Goal: Task Accomplishment & Management: Complete application form

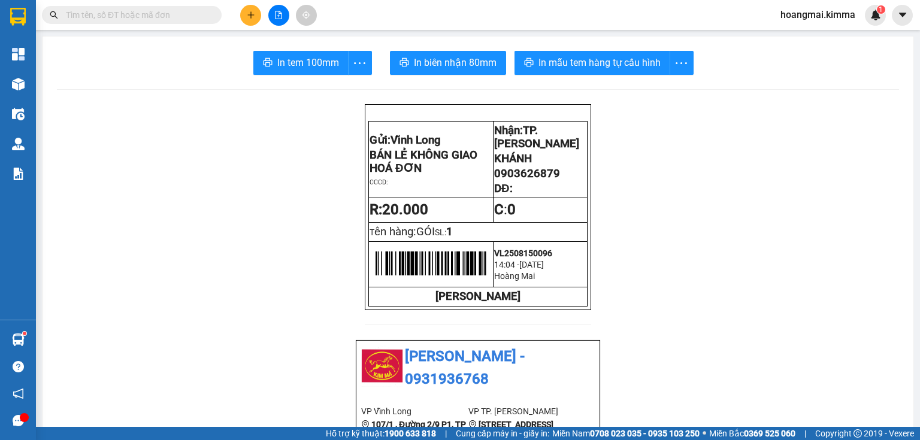
click at [175, 14] on input "text" at bounding box center [136, 14] width 141 height 13
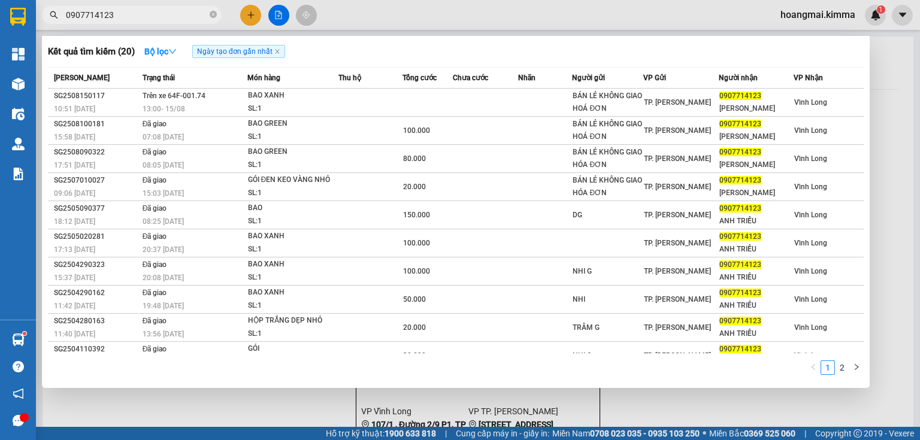
type input "0907714123"
click at [214, 11] on icon "close-circle" at bounding box center [213, 14] width 7 height 7
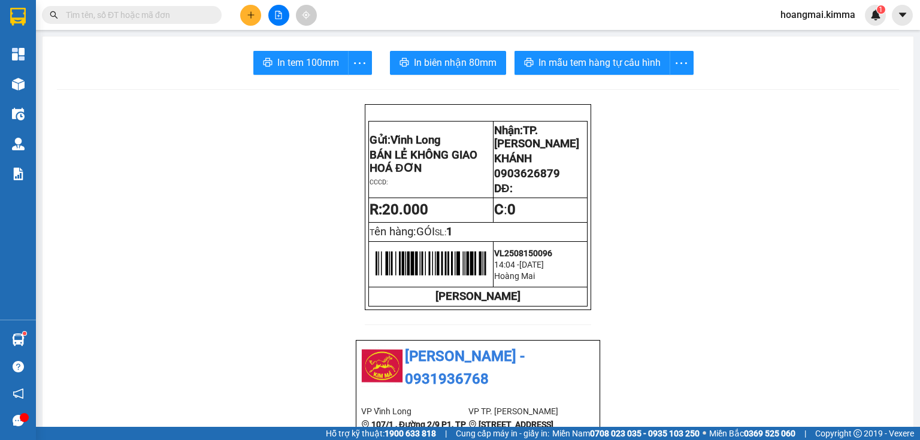
click at [248, 16] on icon "plus" at bounding box center [251, 15] width 8 height 8
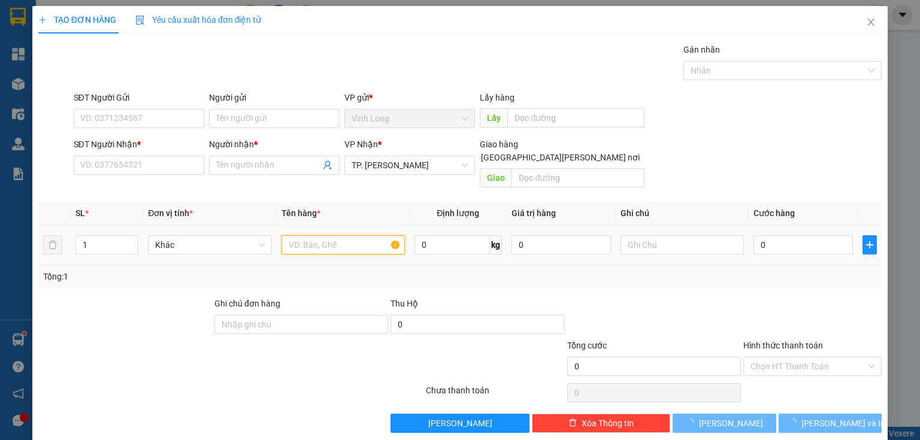
click at [321, 235] on input "text" at bounding box center [342, 244] width 123 height 19
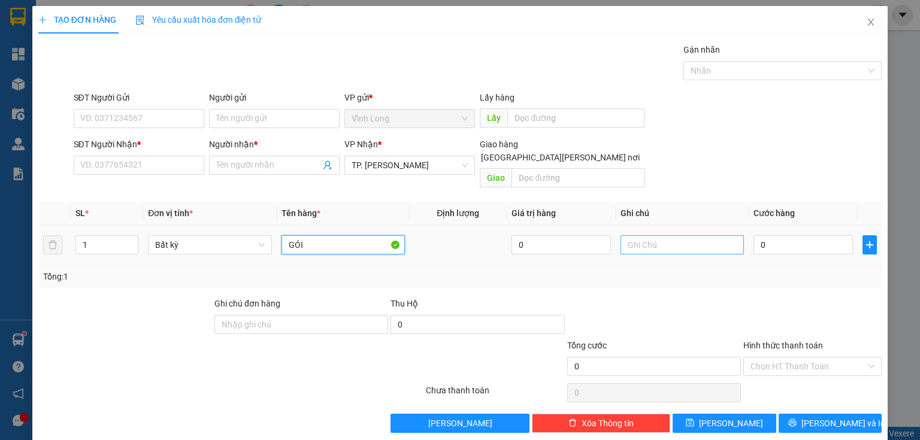
type input "GÓI"
click at [669, 235] on input "text" at bounding box center [681, 244] width 123 height 19
type input "THUY"
click at [790, 237] on input "0" at bounding box center [802, 244] width 99 height 19
type input "2"
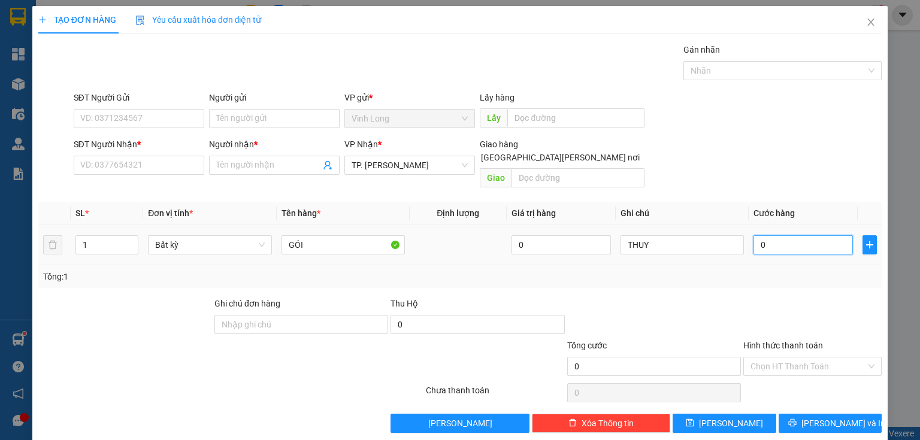
type input "2"
type input "20"
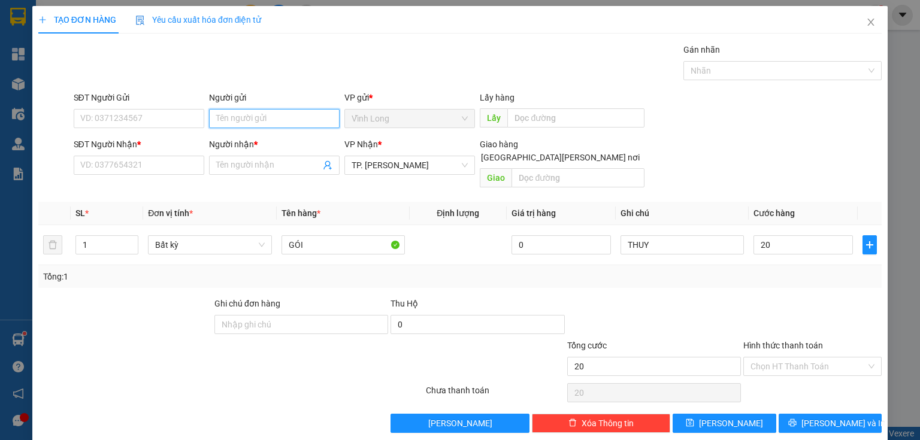
type input "20.000"
click at [287, 120] on input "Người gửi" at bounding box center [274, 118] width 131 height 19
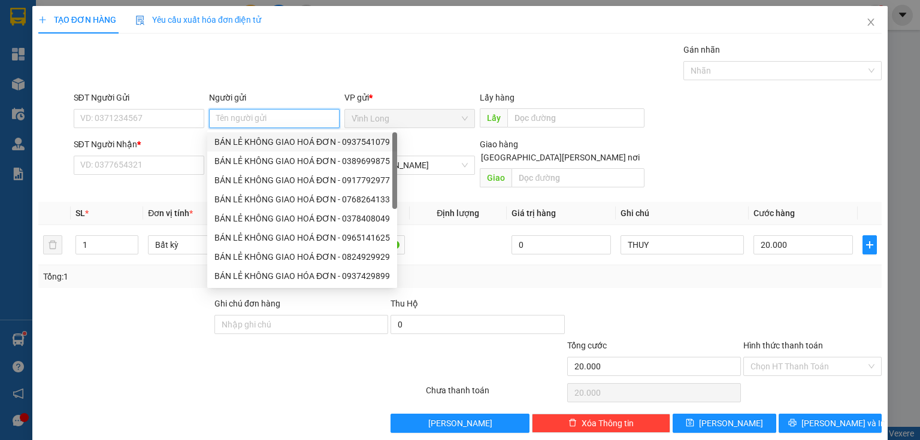
click at [245, 148] on div "BÁN LẺ KHÔNG GIAO HOÁ ĐƠN - 0937541079" at bounding box center [302, 141] width 190 height 19
type input "0937541079"
type input "BÁN LẺ KHÔNG GIAO HOÁ ĐƠN"
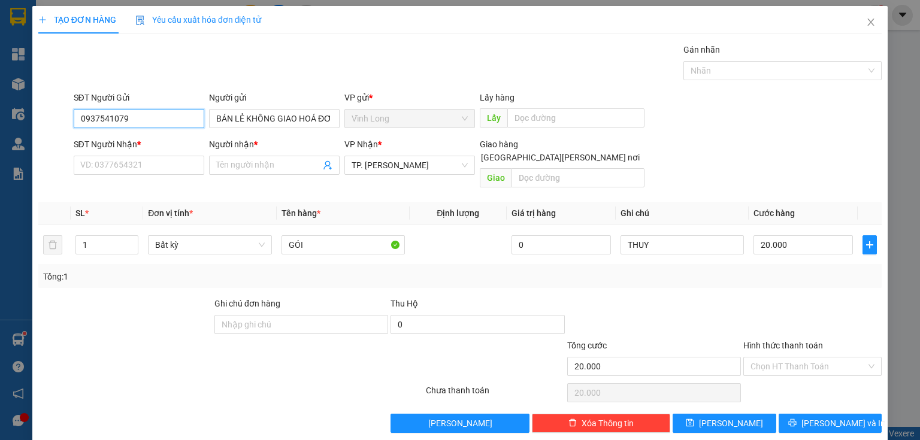
drag, startPoint x: 82, startPoint y: 131, endPoint x: 0, endPoint y: 168, distance: 89.8
click at [0, 167] on div "TẠO ĐƠN HÀNG Yêu cầu xuất [PERSON_NAME] điện tử Transit Pickup Surcharge Ids Tr…" at bounding box center [460, 220] width 920 height 440
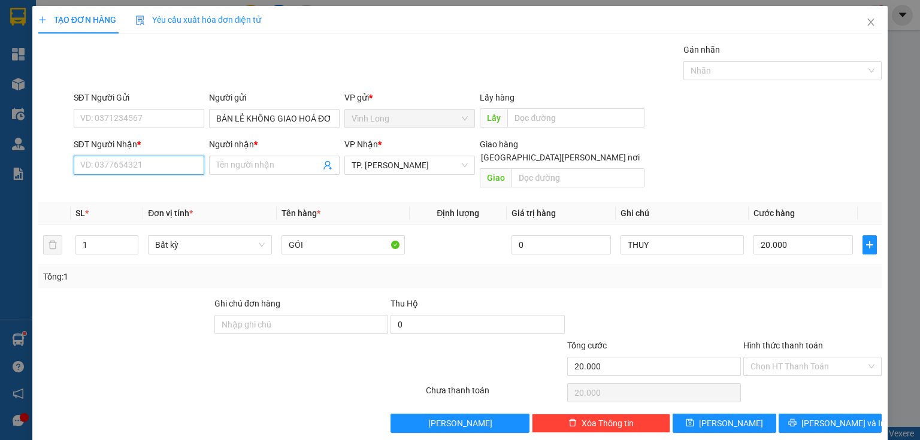
click at [164, 166] on input "SĐT Người Nhận *" at bounding box center [139, 165] width 131 height 19
drag, startPoint x: 154, startPoint y: 168, endPoint x: 0, endPoint y: 179, distance: 154.9
click at [0, 179] on div "TẠO ĐƠN HÀNG Yêu cầu xuất [PERSON_NAME] điện tử Transit Pickup Surcharge Ids Tr…" at bounding box center [460, 220] width 920 height 440
click at [170, 169] on input "09386771100" at bounding box center [139, 165] width 131 height 19
click at [117, 166] on input "09386771100" at bounding box center [139, 165] width 131 height 19
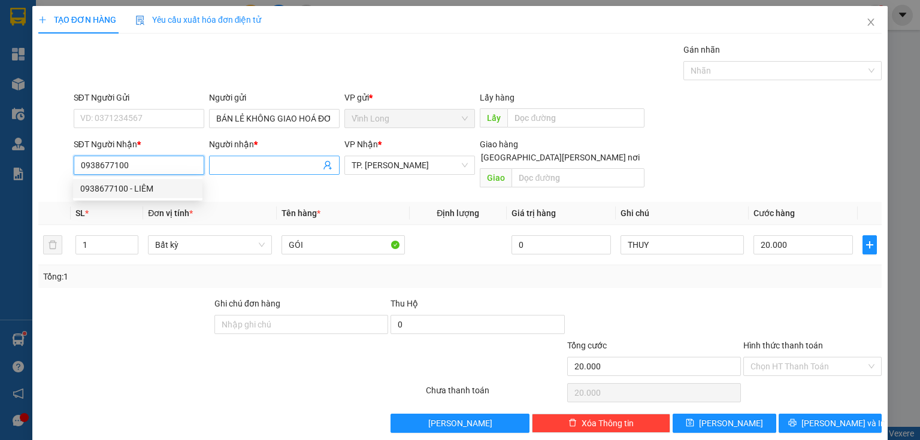
type input "0938677100"
click at [263, 169] on input "Người nhận *" at bounding box center [268, 165] width 104 height 13
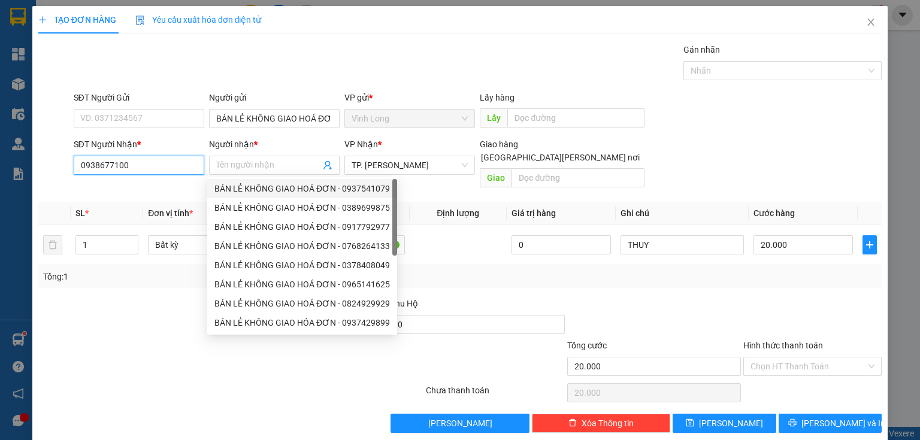
click at [171, 165] on input "0938677100" at bounding box center [139, 165] width 131 height 19
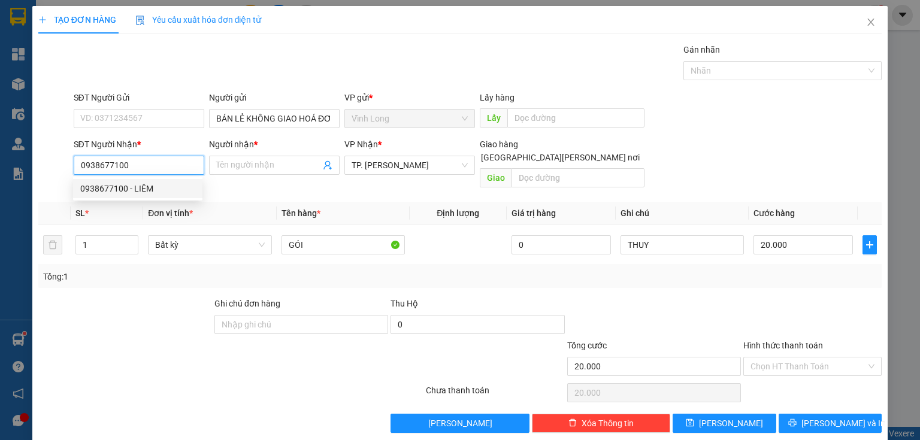
click at [132, 195] on div "0938677100 - LIÊM" at bounding box center [137, 188] width 115 height 13
type input "LIÊM"
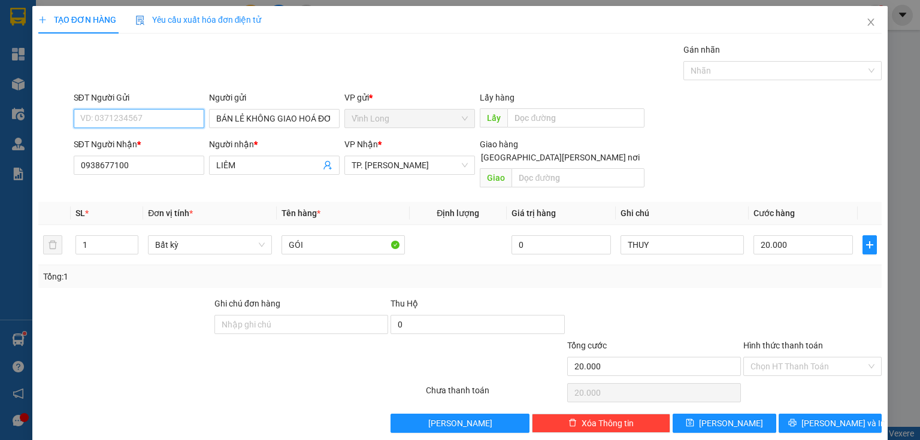
click at [148, 113] on input "SĐT Người Gửi" at bounding box center [139, 118] width 131 height 19
type input "0783163651"
click at [770, 357] on input "Hình thức thanh toán" at bounding box center [808, 366] width 116 height 18
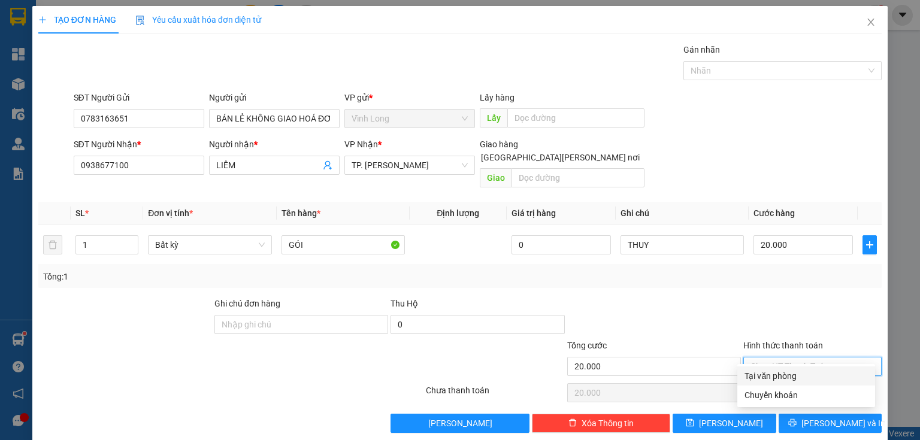
click at [769, 385] on div "Tại văn phòng" at bounding box center [806, 375] width 138 height 19
type input "0"
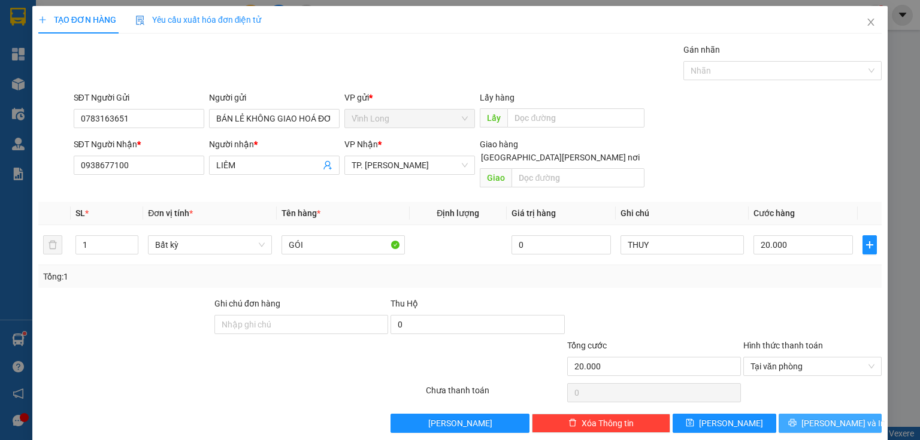
click at [826, 414] on button "[PERSON_NAME] và In" at bounding box center [830, 423] width 104 height 19
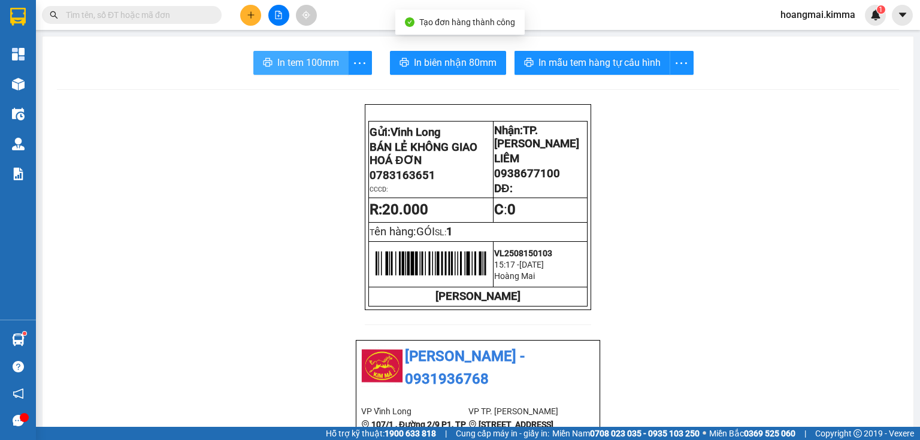
drag, startPoint x: 267, startPoint y: 51, endPoint x: 256, endPoint y: 62, distance: 15.7
click at [268, 51] on button "In tem 100mm" at bounding box center [300, 63] width 95 height 24
click at [183, 10] on input "text" at bounding box center [136, 14] width 141 height 13
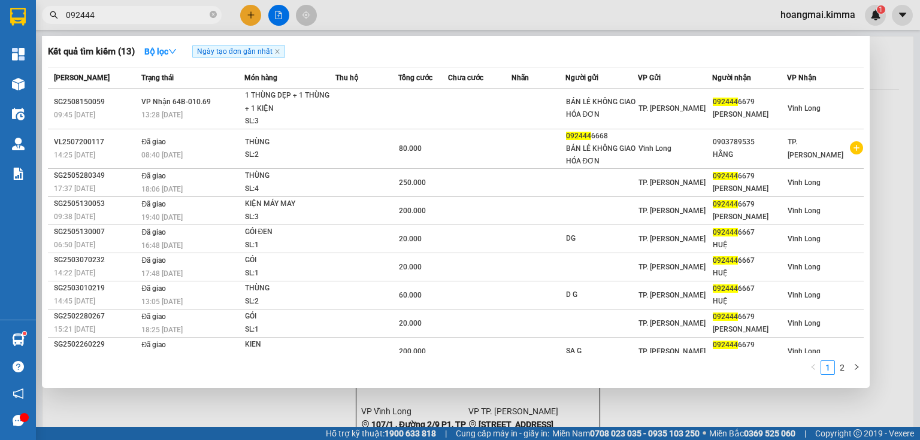
type input "092444"
click at [213, 17] on icon "close-circle" at bounding box center [213, 14] width 7 height 7
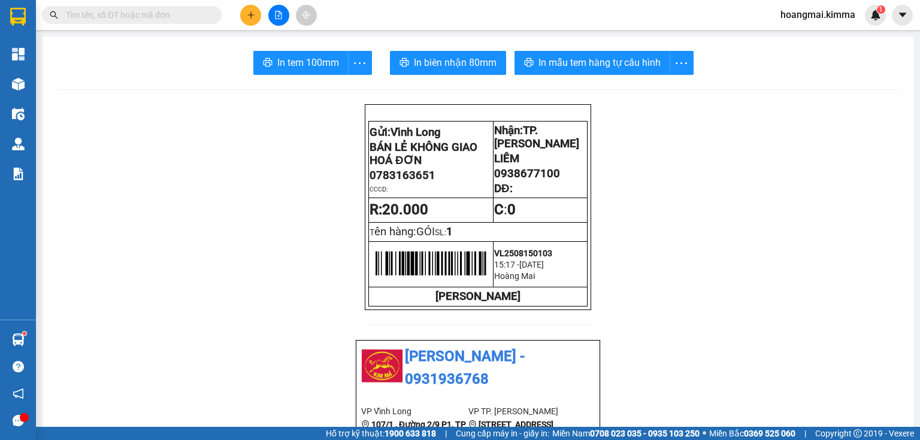
click at [241, 10] on button at bounding box center [250, 15] width 21 height 21
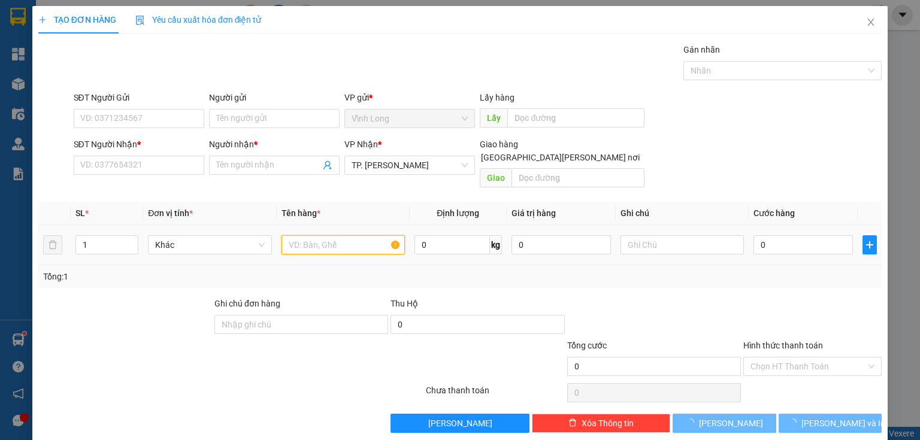
click at [320, 235] on input "text" at bounding box center [342, 244] width 123 height 19
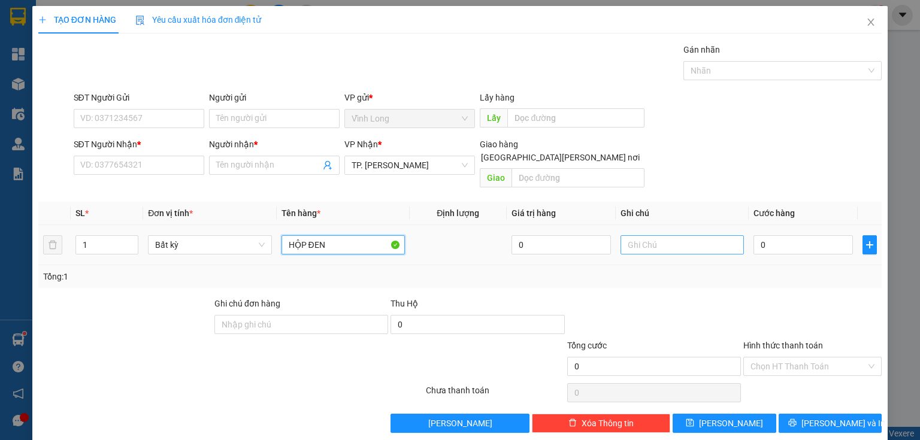
type input "HỘP ĐEN"
click at [682, 235] on input "text" at bounding box center [681, 244] width 123 height 19
type input "THUY"
click at [778, 235] on input "0" at bounding box center [802, 244] width 99 height 19
type input "2"
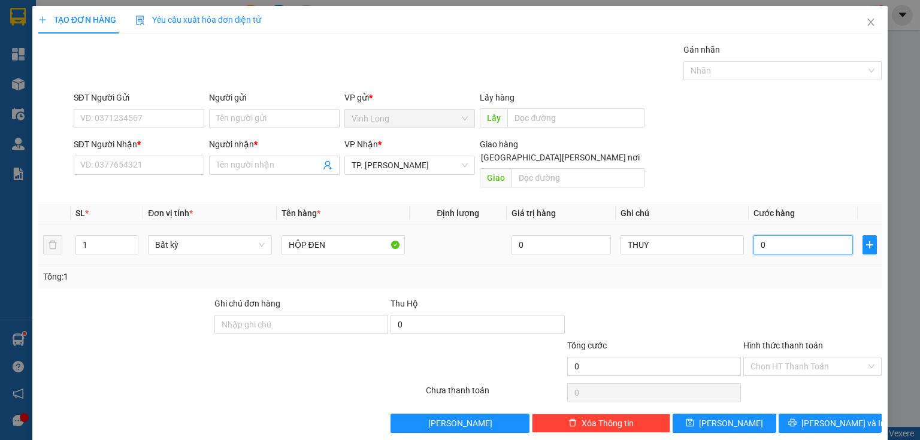
type input "2"
type input "20"
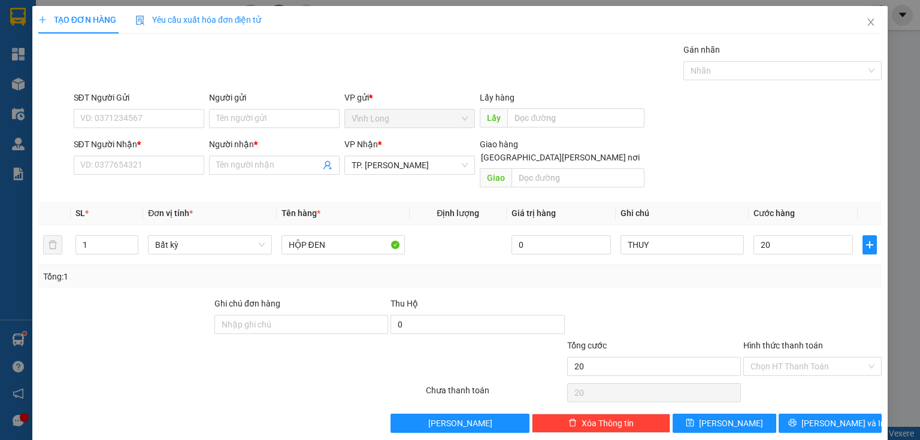
type input "20.000"
click at [139, 152] on div "SĐT Người Nhận *" at bounding box center [139, 147] width 131 height 18
click at [144, 159] on input "SĐT Người Nhận *" at bounding box center [139, 165] width 131 height 19
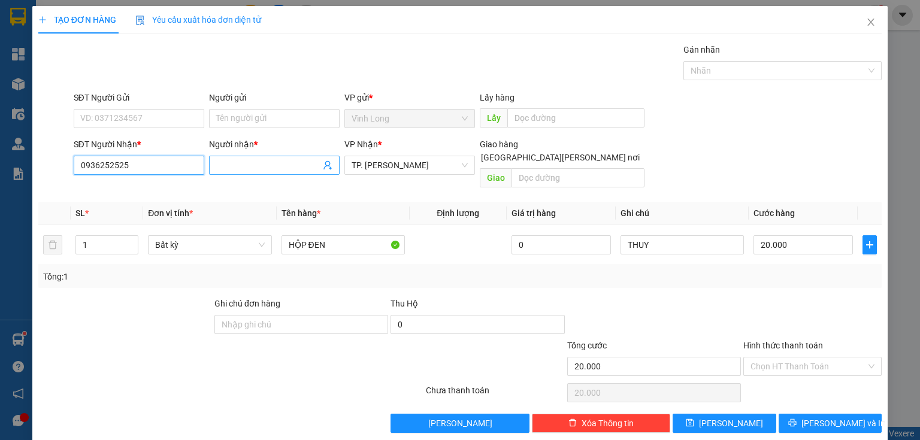
type input "0936252525"
drag, startPoint x: 222, startPoint y: 164, endPoint x: 216, endPoint y: 163, distance: 6.1
click at [220, 164] on input "Người nhận *" at bounding box center [268, 165] width 104 height 13
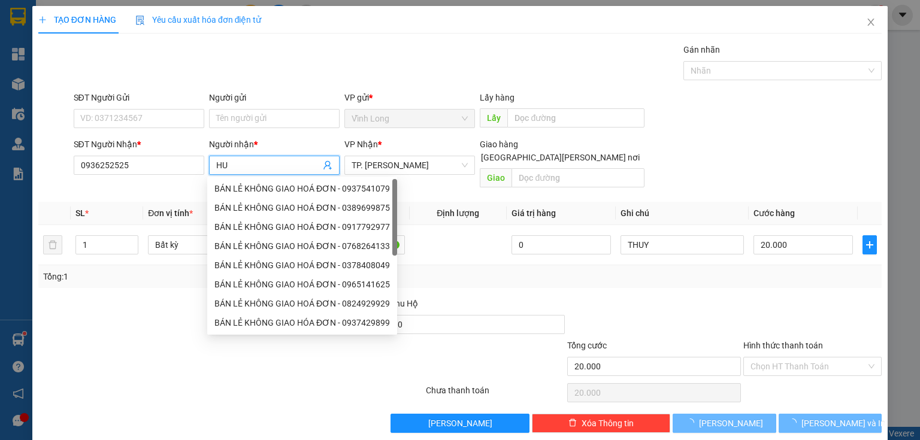
type input "H"
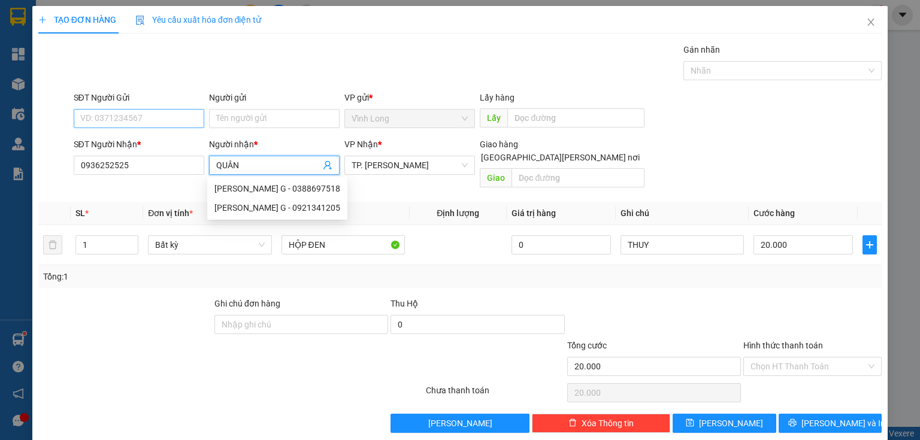
type input "QUÂN"
click at [144, 115] on input "SĐT Người Gửi" at bounding box center [139, 118] width 131 height 19
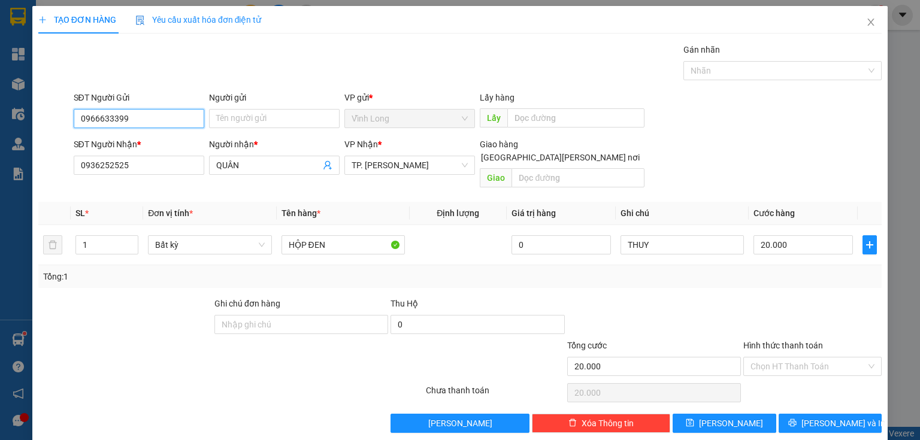
click at [111, 118] on input "0966633399" at bounding box center [139, 118] width 131 height 19
type input "0966633399"
click at [292, 117] on input "Người gửi" at bounding box center [274, 118] width 131 height 19
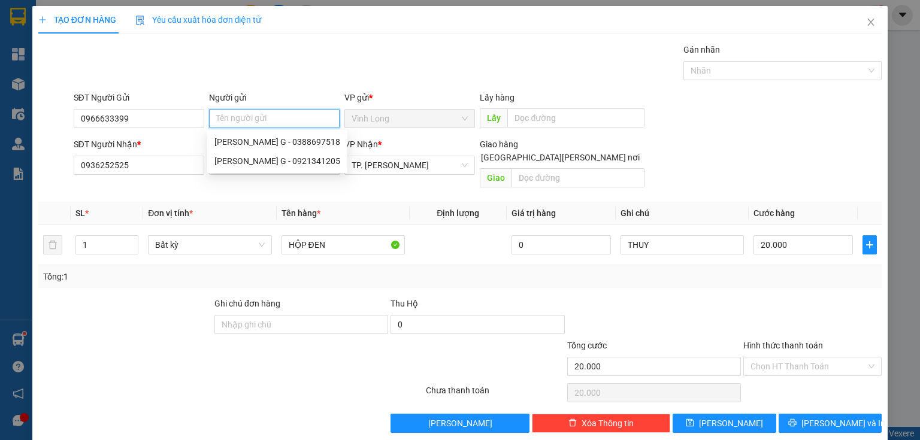
type input "D"
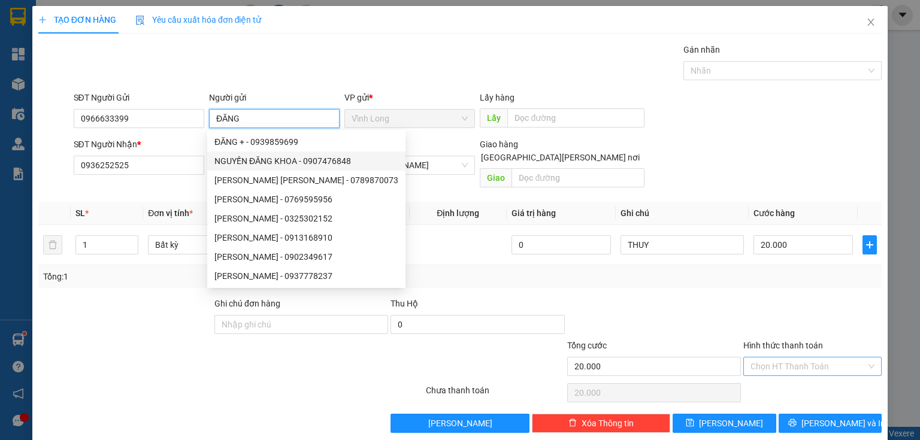
type input "ĐĂNG"
click at [778, 357] on input "Hình thức thanh toán" at bounding box center [808, 366] width 116 height 18
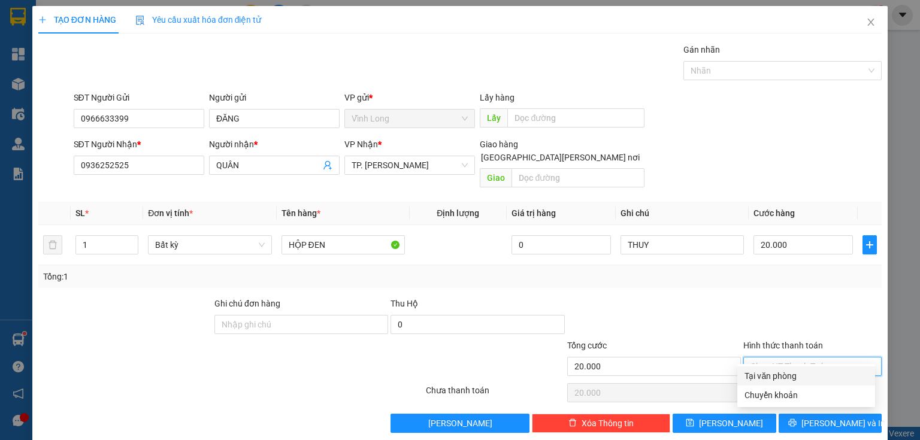
click at [778, 376] on div "Tại văn phòng" at bounding box center [805, 375] width 123 height 13
type input "0"
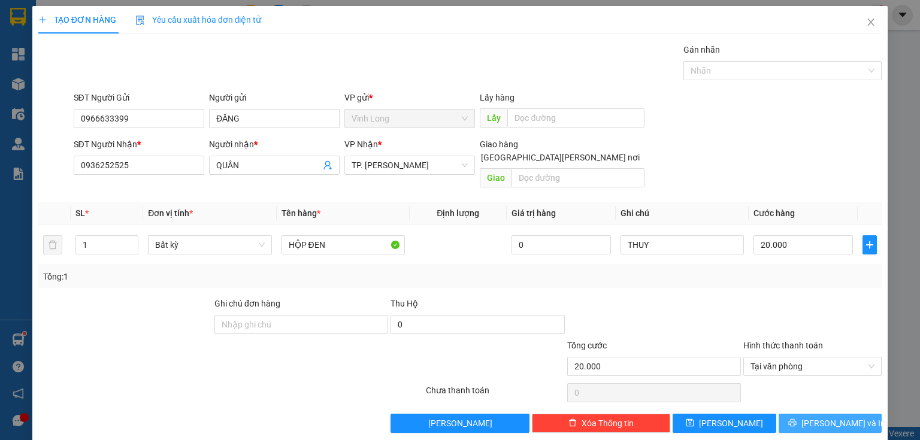
click at [823, 417] on span "[PERSON_NAME] và In" at bounding box center [843, 423] width 84 height 13
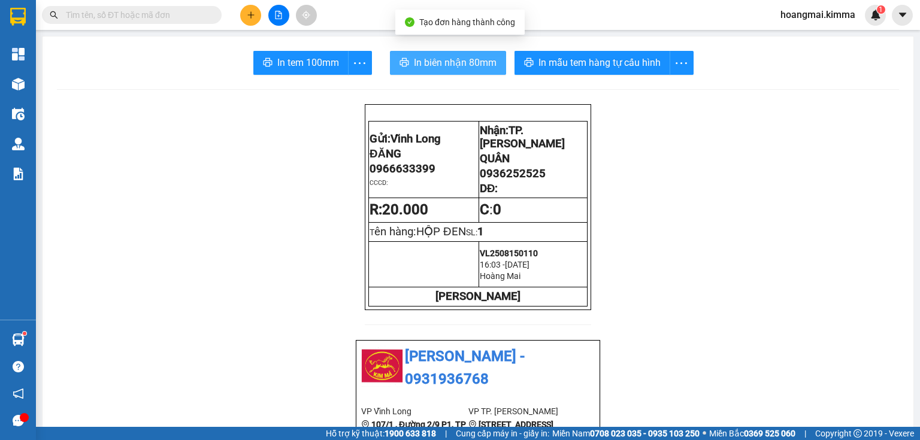
click at [431, 55] on span "In biên nhận 80mm" at bounding box center [455, 62] width 83 height 15
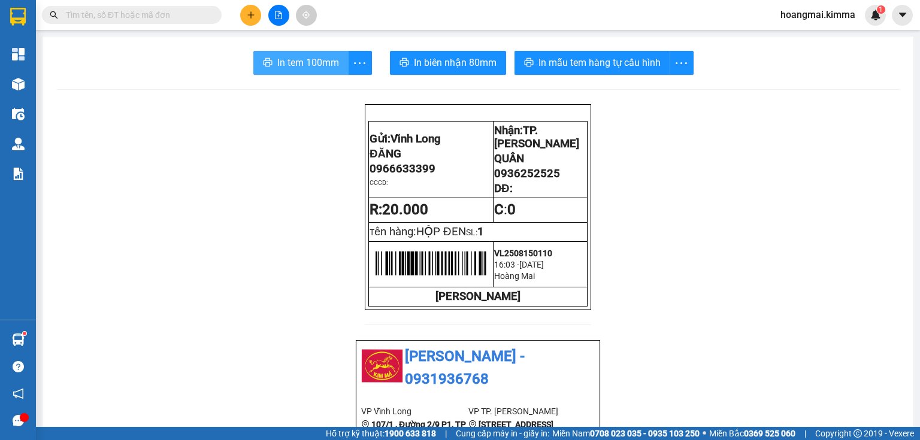
click at [307, 60] on span "In tem 100mm" at bounding box center [308, 62] width 62 height 15
click at [249, 20] on button at bounding box center [250, 15] width 21 height 21
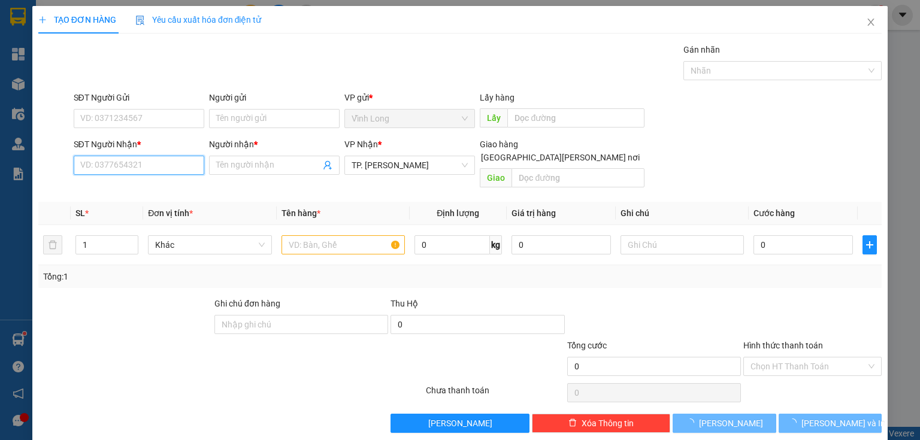
click at [165, 164] on input "SĐT Người Nhận *" at bounding box center [139, 165] width 131 height 19
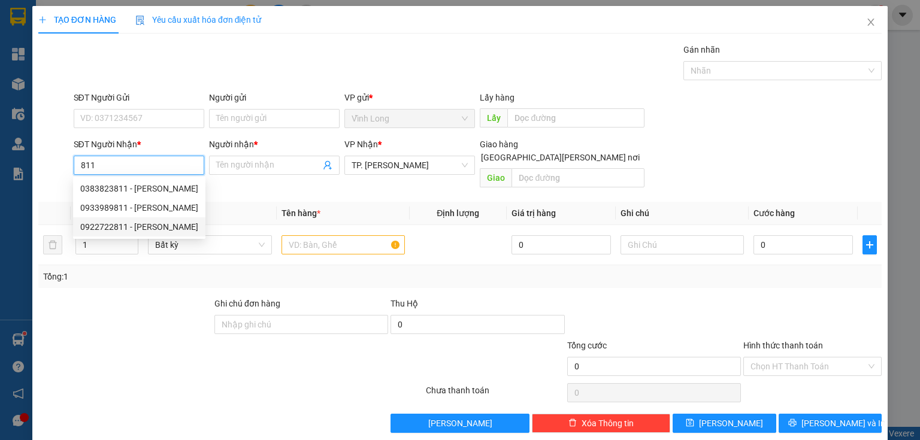
click at [153, 227] on div "0922722811 - [PERSON_NAME]" at bounding box center [139, 226] width 118 height 13
type input "0922722811"
type input "HOÀNG CƯƠNG"
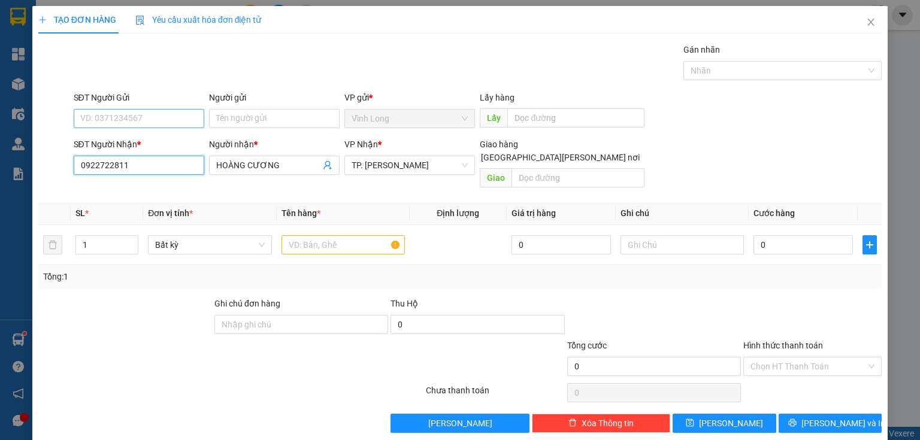
type input "0922722811"
click at [148, 121] on input "SĐT Người Gửi" at bounding box center [139, 118] width 131 height 19
click at [160, 162] on div "0949556552 - [PERSON_NAME]" at bounding box center [139, 160] width 118 height 13
type input "0949556552"
type input "THANH BÌNH"
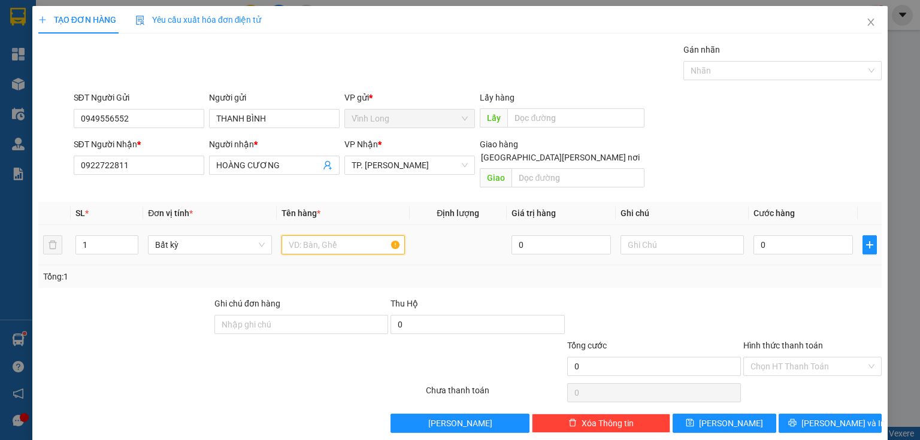
click at [342, 235] on input "text" at bounding box center [342, 244] width 123 height 19
drag, startPoint x: 309, startPoint y: 237, endPoint x: 229, endPoint y: 267, distance: 85.6
click at [229, 267] on div "SL * Đơn vị tính * Tên hàng * Định [PERSON_NAME] trị hàng Ghi [PERSON_NAME] hàn…" at bounding box center [459, 245] width 843 height 86
type input "GÓI VS"
drag, startPoint x: 91, startPoint y: 232, endPoint x: 43, endPoint y: 245, distance: 50.2
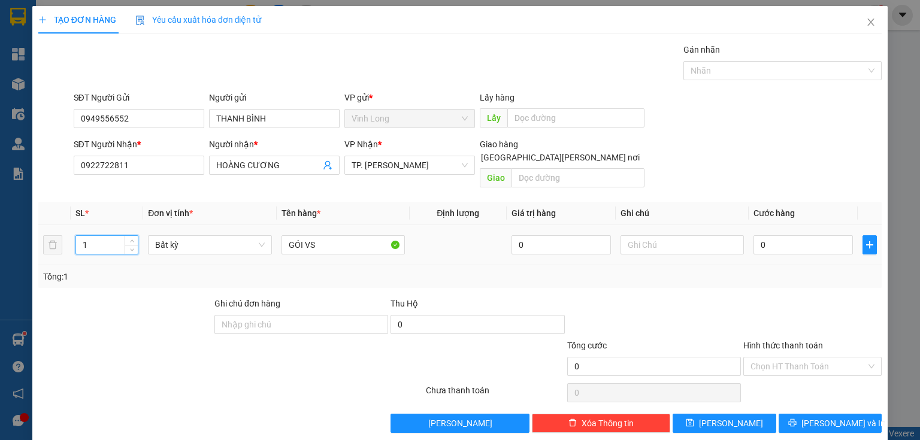
click at [43, 245] on tr "1 Bất kỳ GÓI VS 0 0" at bounding box center [459, 245] width 843 height 40
type input "2"
click at [624, 235] on input "text" at bounding box center [681, 244] width 123 height 19
type input "THUY"
click at [773, 235] on input "0" at bounding box center [802, 244] width 99 height 19
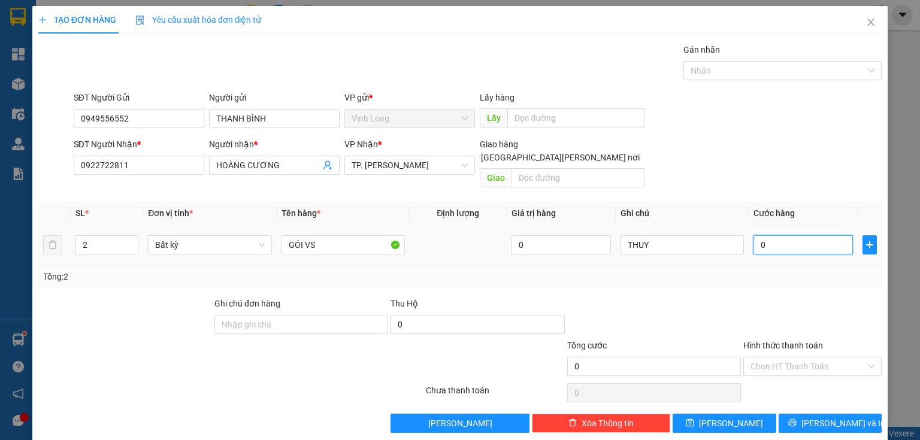
type input "1"
type input "10"
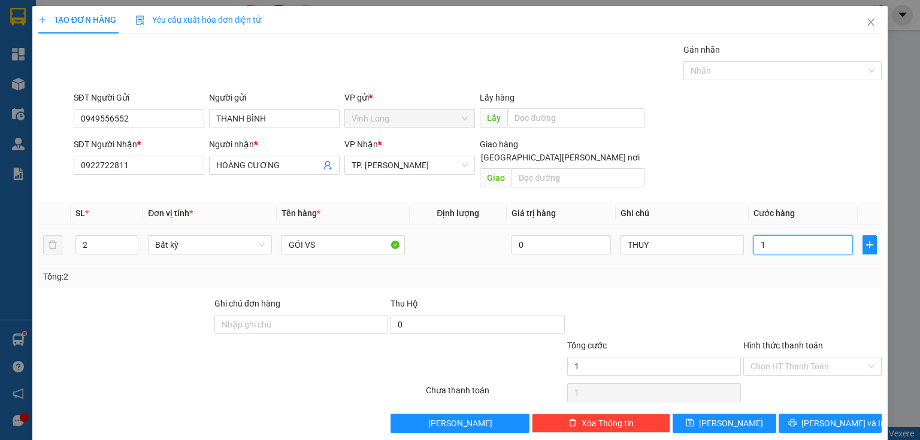
type input "10"
type input "100"
type input "100.000"
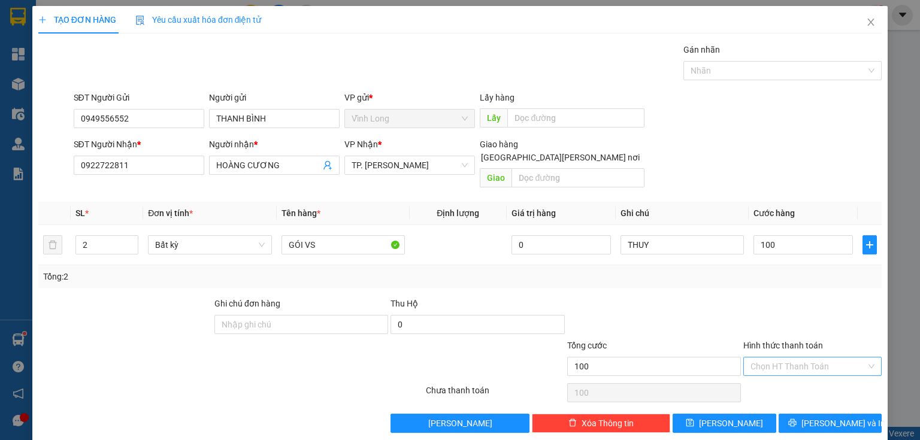
type input "100.000"
click at [790, 357] on input "Hình thức thanh toán" at bounding box center [808, 366] width 116 height 18
click at [781, 375] on div "Tại văn phòng" at bounding box center [805, 375] width 123 height 13
type input "0"
click at [841, 417] on span "[PERSON_NAME] và In" at bounding box center [843, 423] width 84 height 13
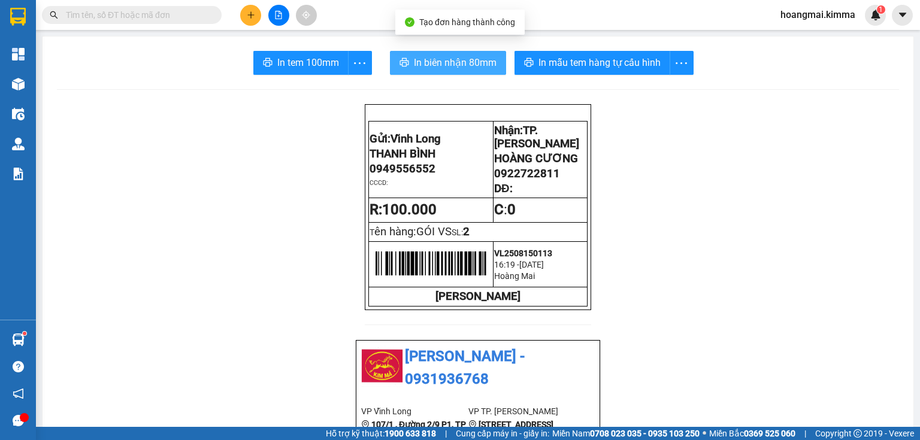
click at [414, 63] on span "In biên nhận 80mm" at bounding box center [455, 62] width 83 height 15
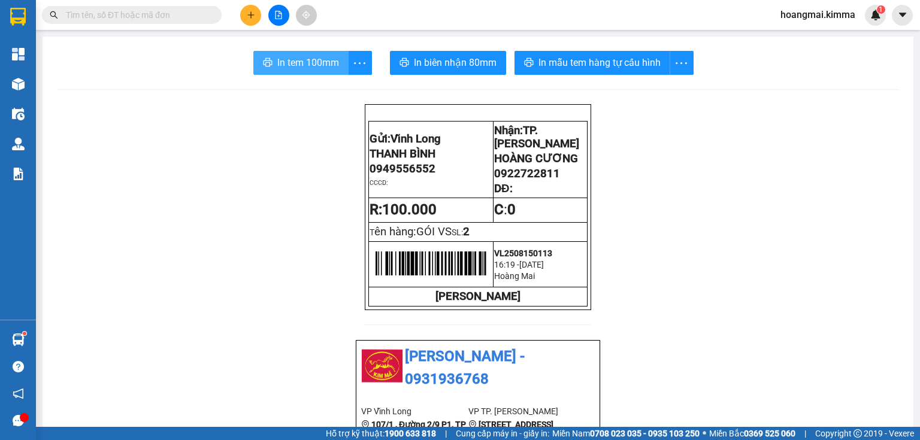
click at [302, 65] on span "In tem 100mm" at bounding box center [308, 62] width 62 height 15
click at [245, 22] on button at bounding box center [250, 15] width 21 height 21
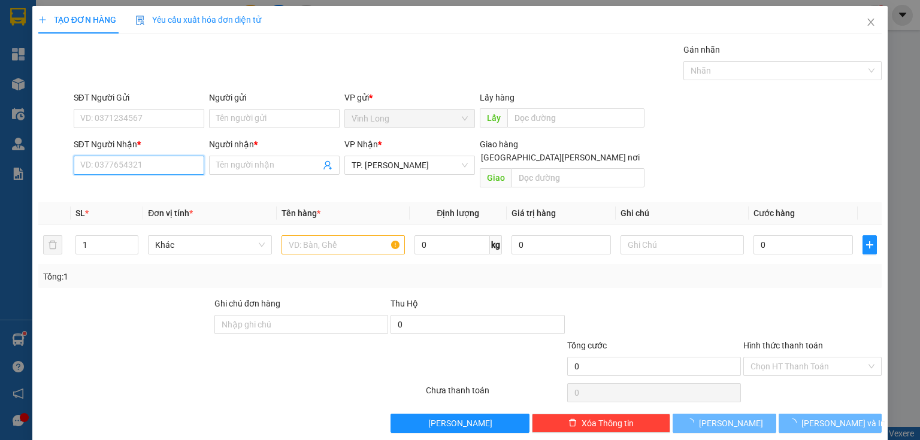
click at [171, 169] on input "SĐT Người Nhận *" at bounding box center [139, 165] width 131 height 19
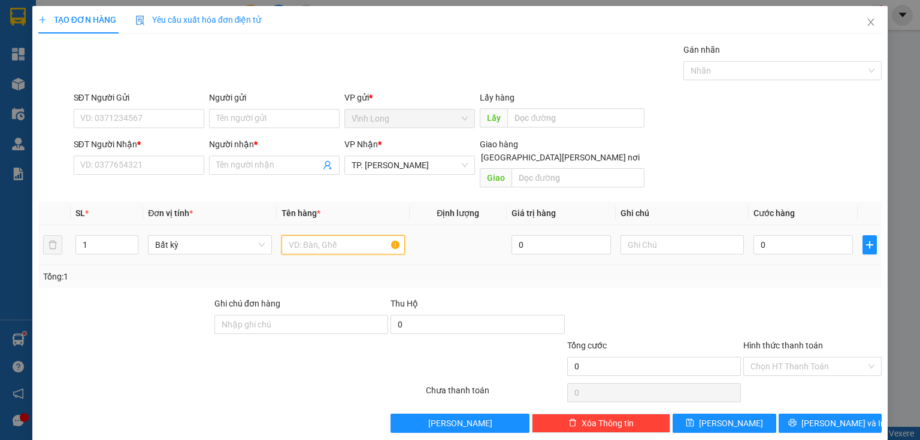
click at [337, 235] on input "text" at bounding box center [342, 244] width 123 height 19
type input "GIỎ"
click at [657, 235] on input "text" at bounding box center [681, 244] width 123 height 19
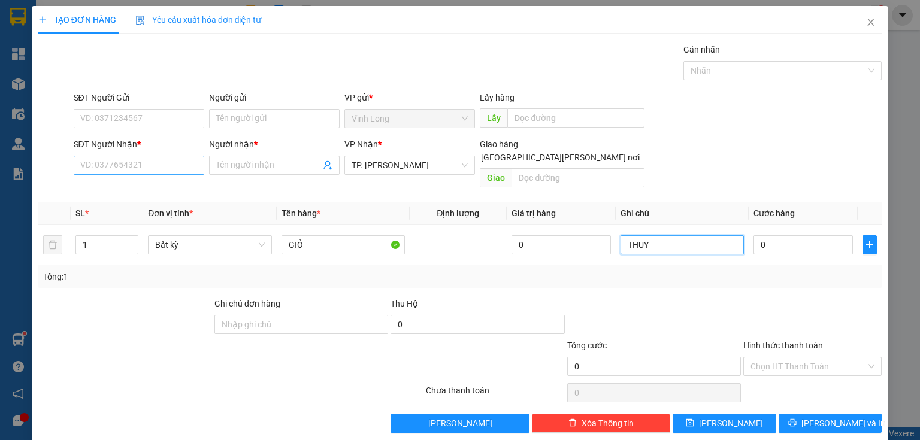
type input "THUY"
click at [120, 164] on input "SĐT Người Nhận *" at bounding box center [139, 165] width 131 height 19
type input "0937376001"
click at [244, 168] on input "Người nhận *" at bounding box center [268, 165] width 104 height 13
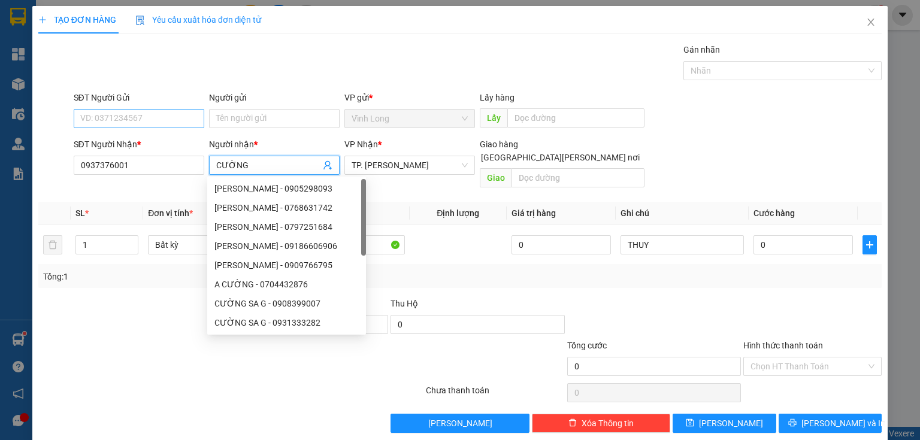
type input "CƯỜNG"
drag, startPoint x: 162, startPoint y: 123, endPoint x: 157, endPoint y: 110, distance: 14.6
click at [158, 111] on input "SĐT Người Gửi" at bounding box center [139, 118] width 131 height 19
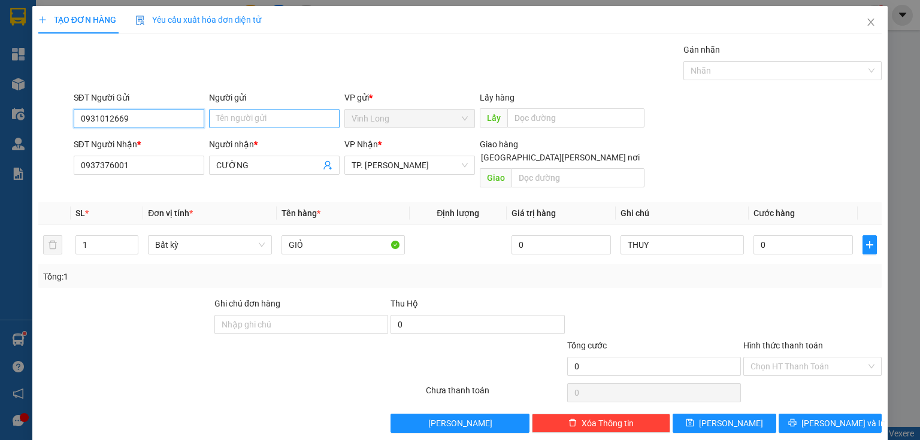
type input "0931012669"
click at [240, 112] on input "Người gửi" at bounding box center [274, 118] width 131 height 19
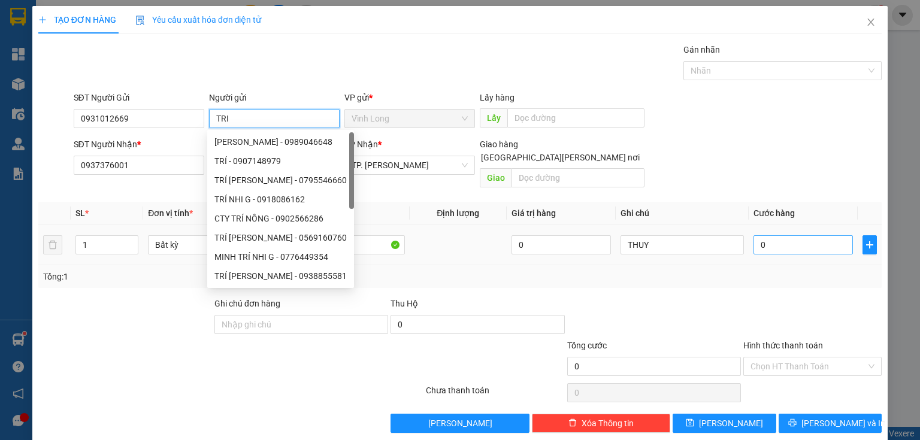
type input "TRI"
click at [766, 235] on input "0" at bounding box center [802, 244] width 99 height 19
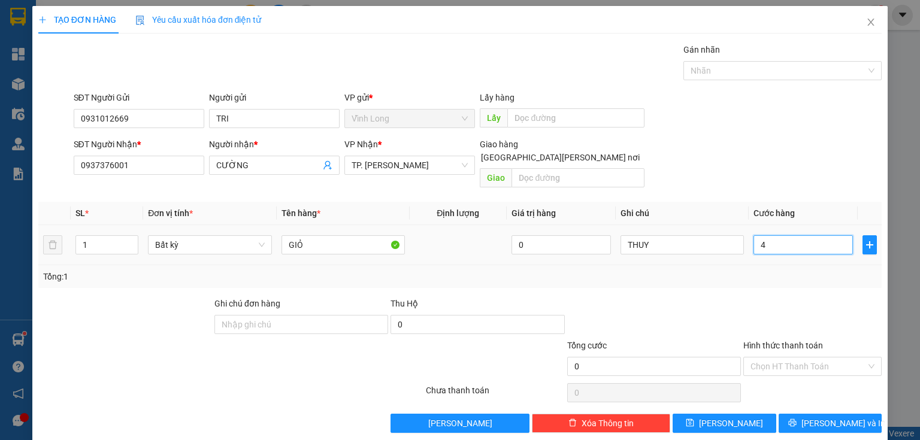
type input "47"
type input "470"
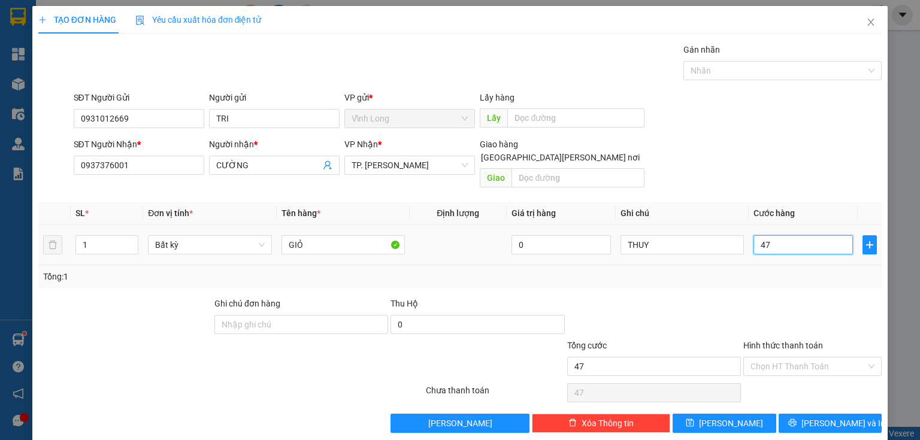
type input "470"
type input "47"
type input "4"
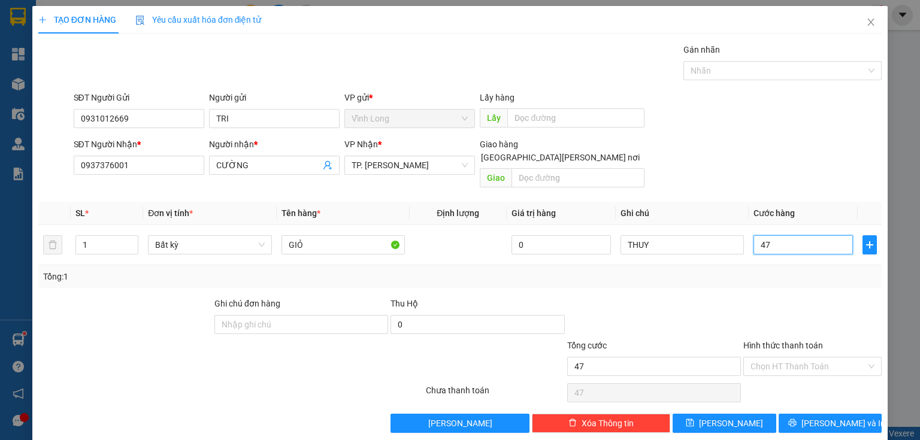
type input "4"
type input "40"
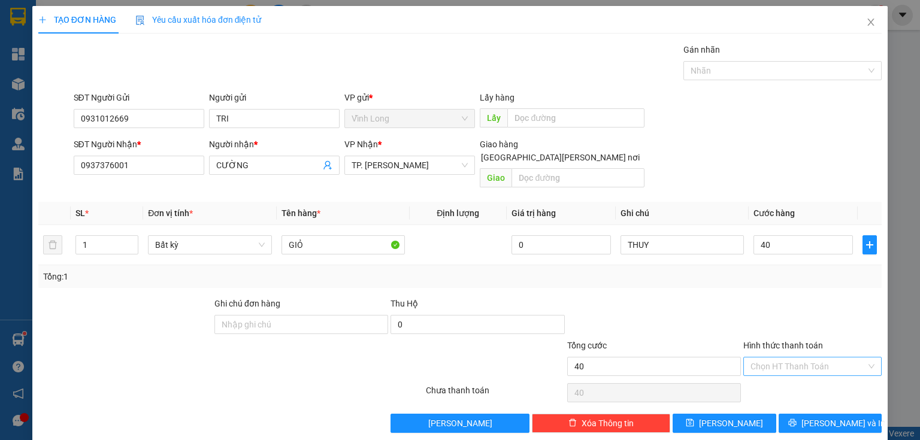
type input "40.000"
click at [770, 357] on input "Hình thức thanh toán" at bounding box center [808, 366] width 116 height 18
click at [769, 374] on div "Tại văn phòng" at bounding box center [805, 375] width 123 height 13
type input "0"
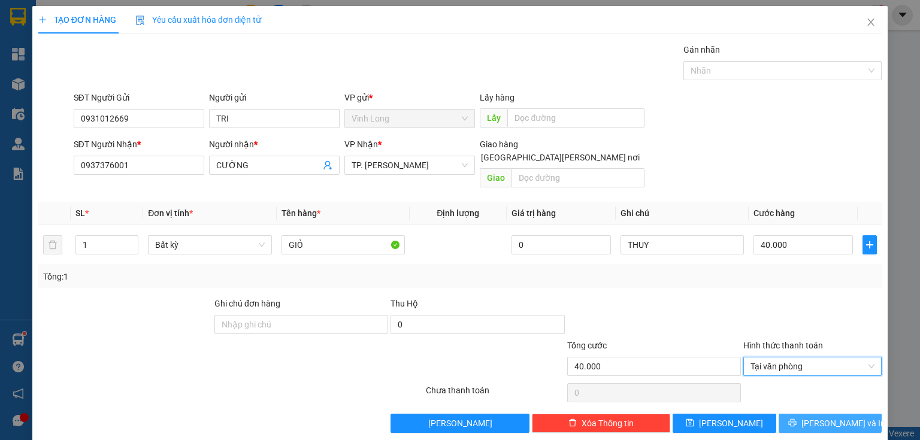
click at [839, 417] on span "[PERSON_NAME] và In" at bounding box center [843, 423] width 84 height 13
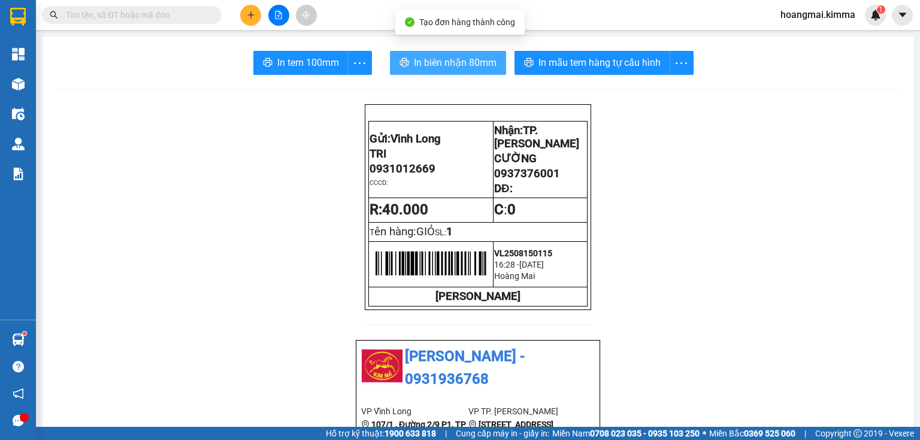
click at [423, 60] on span "In biên nhận 80mm" at bounding box center [455, 62] width 83 height 15
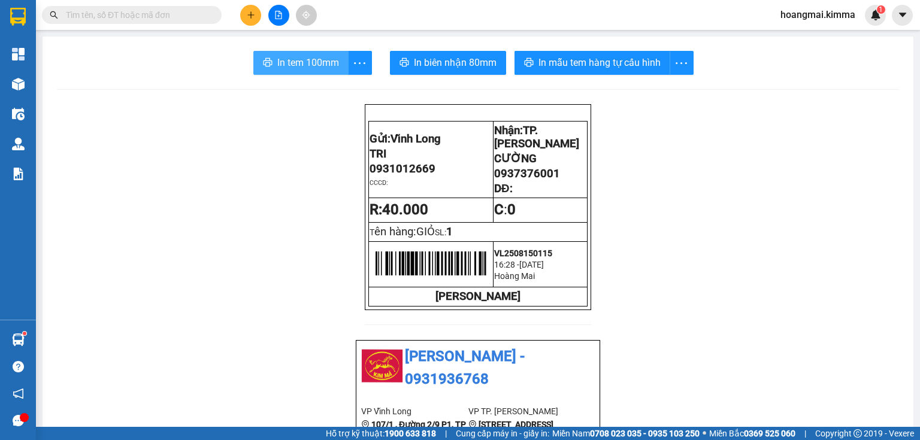
click at [302, 57] on span "In tem 100mm" at bounding box center [308, 62] width 62 height 15
click at [250, 13] on icon "plus" at bounding box center [251, 15] width 8 height 8
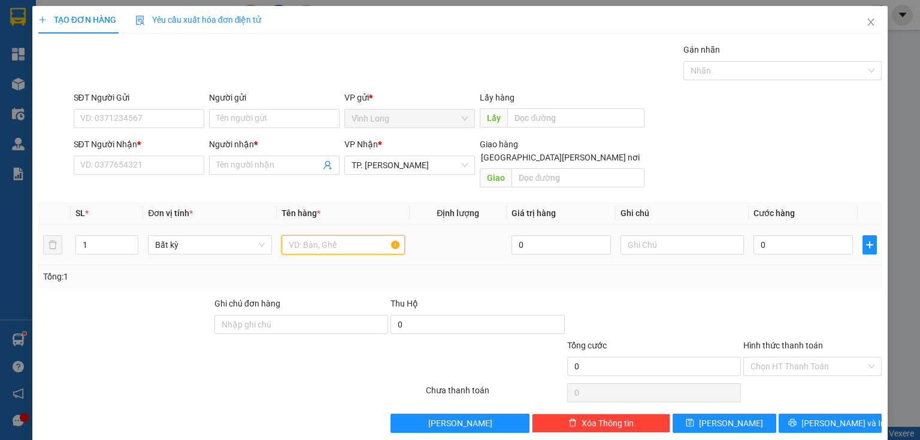
click at [314, 238] on input "text" at bounding box center [342, 244] width 123 height 19
type input "GÓI VÀNG"
click at [646, 235] on input "text" at bounding box center [681, 244] width 123 height 19
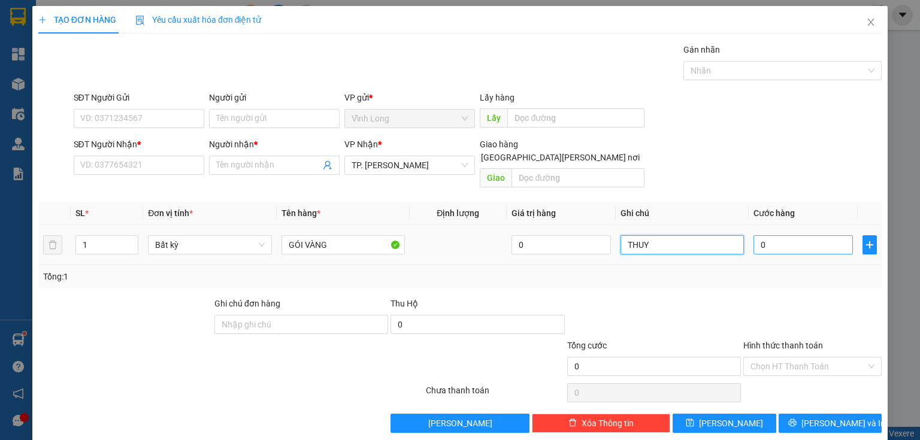
type input "THUY"
click at [774, 239] on input "0" at bounding box center [802, 244] width 99 height 19
type input "3"
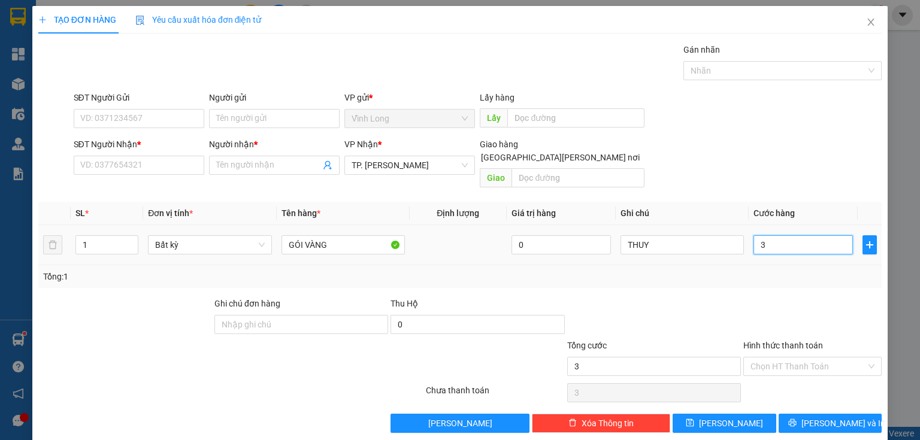
type input "30"
type input "30.000"
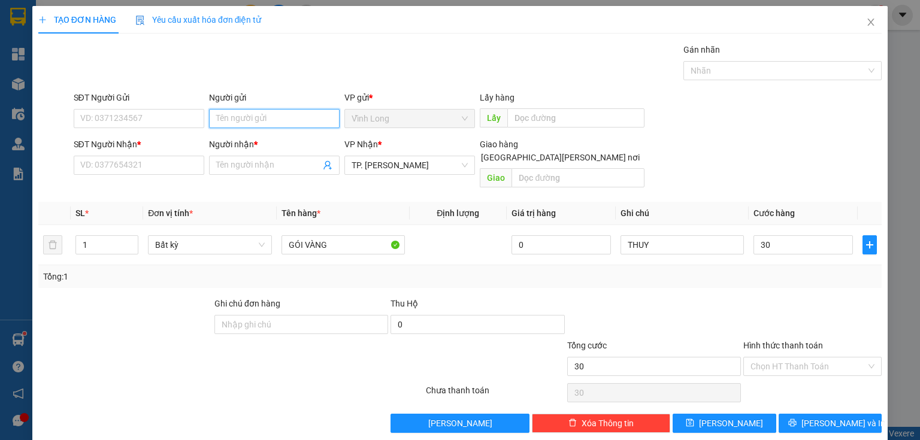
type input "30.000"
click at [260, 122] on input "Người gửi" at bounding box center [274, 118] width 131 height 19
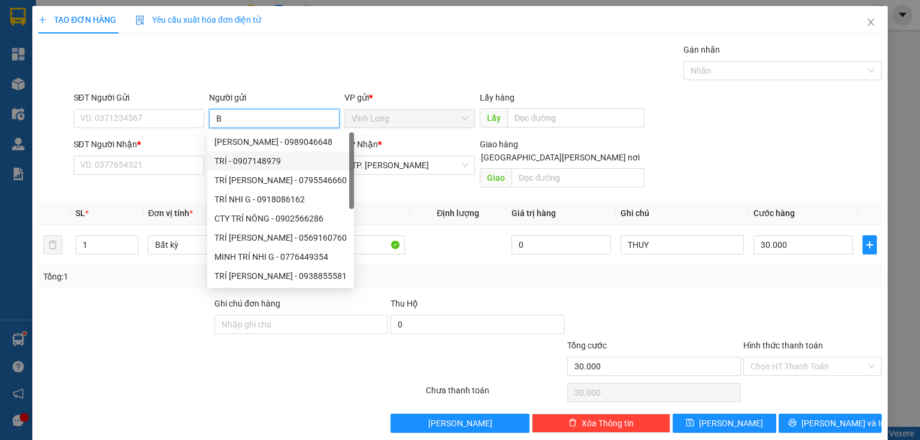
type input "BA"
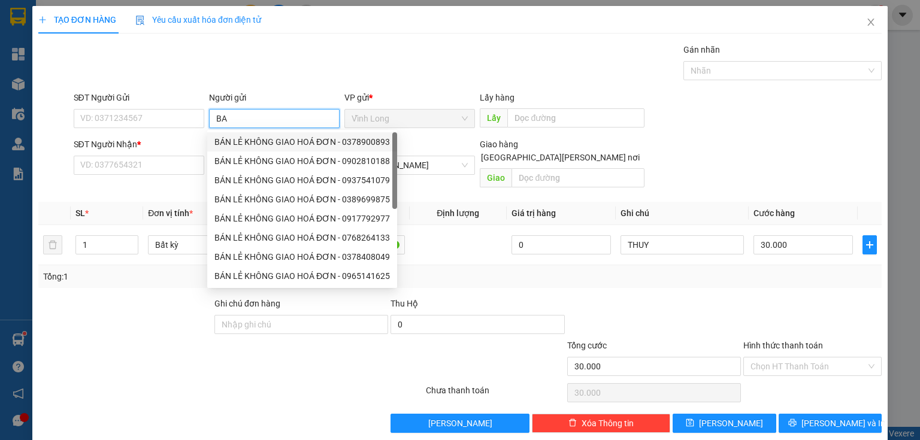
click at [250, 144] on div "BÁN LẺ KHÔNG GIAO HOÁ ĐƠN - 0378900893" at bounding box center [301, 141] width 175 height 13
type input "0378900893"
type input "BÁN LẺ KHÔNG GIAO HOÁ ĐƠN"
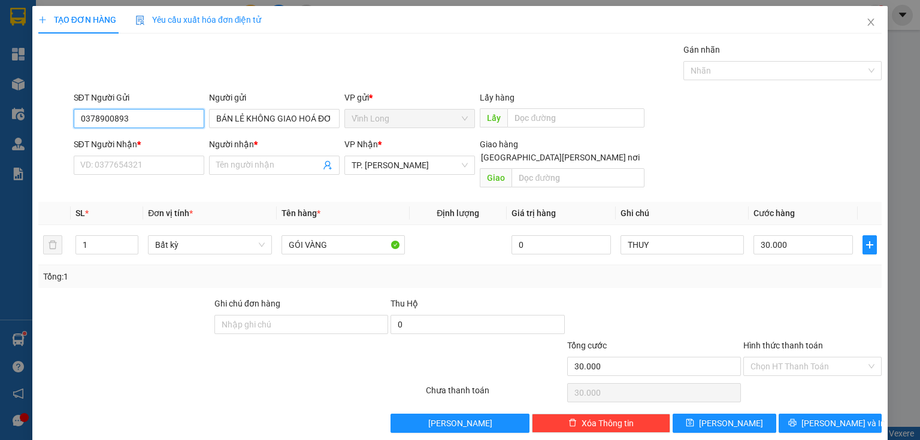
drag, startPoint x: 50, startPoint y: 121, endPoint x: 47, endPoint y: 141, distance: 20.1
click at [0, 139] on div "TẠO ĐƠN HÀNG Yêu cầu xuất [PERSON_NAME] điện tử Transit Pickup Surcharge Ids Tr…" at bounding box center [460, 220] width 920 height 440
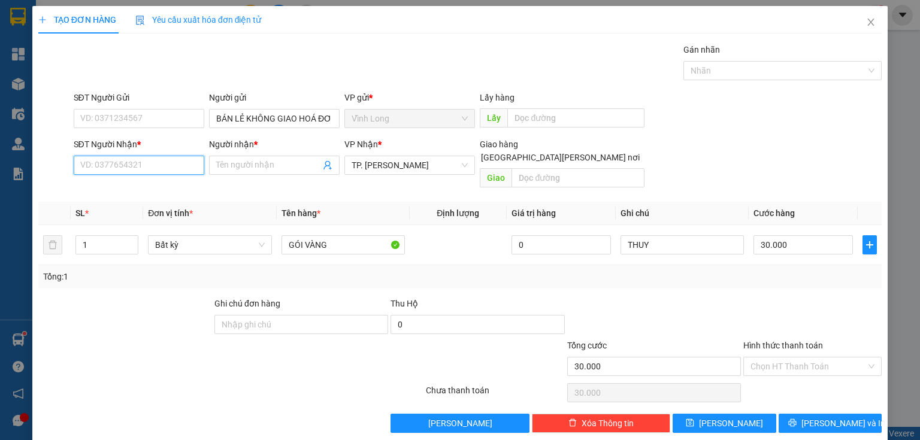
click at [157, 166] on input "SĐT Người Nhận *" at bounding box center [139, 165] width 131 height 19
type input "0905631798"
click at [148, 193] on div "0905631798 - CHỊ NGA" at bounding box center [137, 188] width 115 height 13
type input "CHỊ NGA"
type input "0905631798"
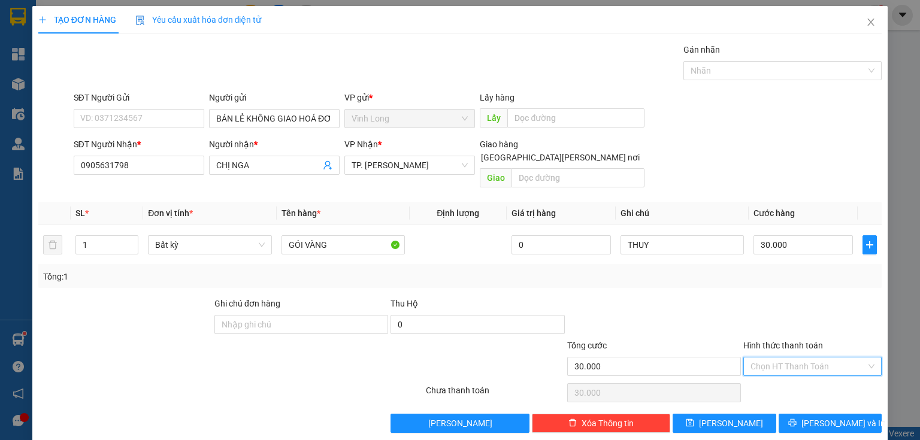
click at [774, 357] on input "Hình thức thanh toán" at bounding box center [808, 366] width 116 height 18
click at [773, 374] on div "Tại văn phòng" at bounding box center [805, 375] width 123 height 13
type input "0"
drag, startPoint x: 797, startPoint y: 414, endPoint x: 705, endPoint y: 387, distance: 96.0
click at [797, 414] on button "[PERSON_NAME] và In" at bounding box center [830, 423] width 104 height 19
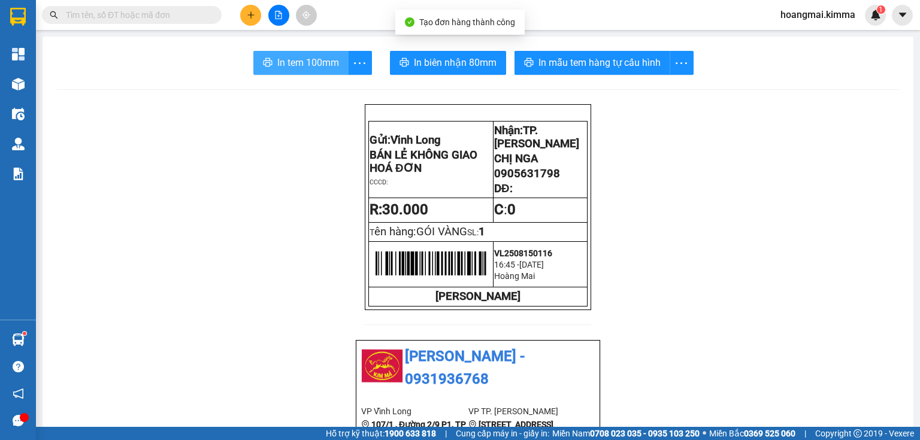
click at [309, 55] on span "In tem 100mm" at bounding box center [308, 62] width 62 height 15
click at [241, 14] on button at bounding box center [250, 15] width 21 height 21
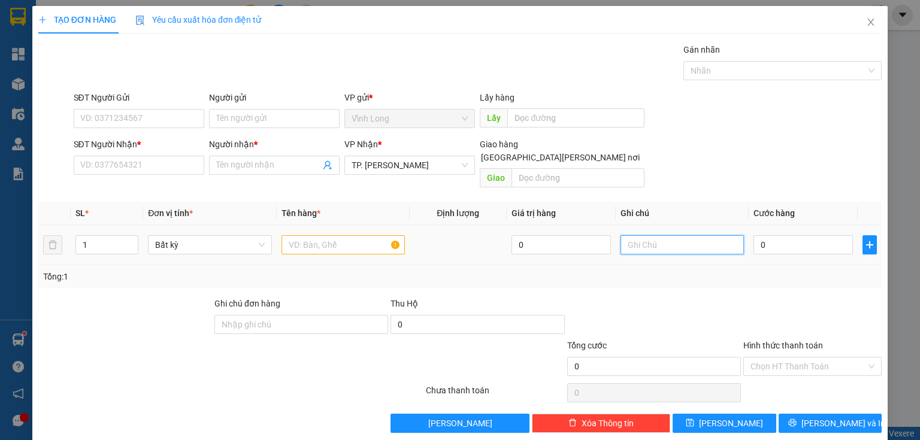
click at [627, 235] on input "text" at bounding box center [681, 244] width 123 height 19
type input "THUY"
click at [301, 239] on input "text" at bounding box center [342, 244] width 123 height 19
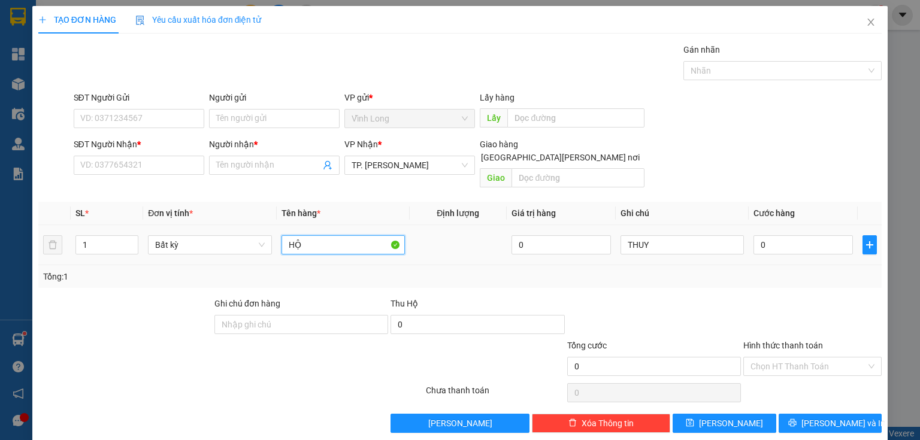
type input "H"
type input "HỘP XANH"
click at [138, 163] on input "SĐT Người Nhận *" at bounding box center [139, 165] width 131 height 19
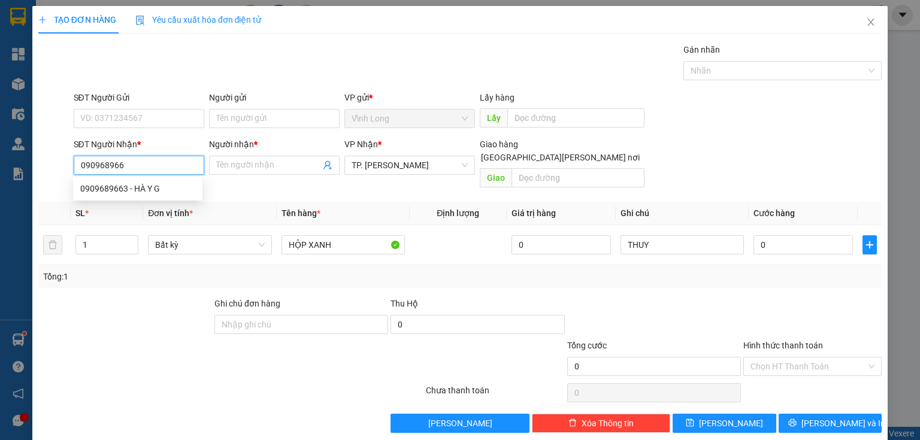
type input "0909689663"
click at [135, 184] on div "0909689663 - HÀ Y G" at bounding box center [137, 188] width 115 height 13
type input "HÀ Y G"
type input "0909689663"
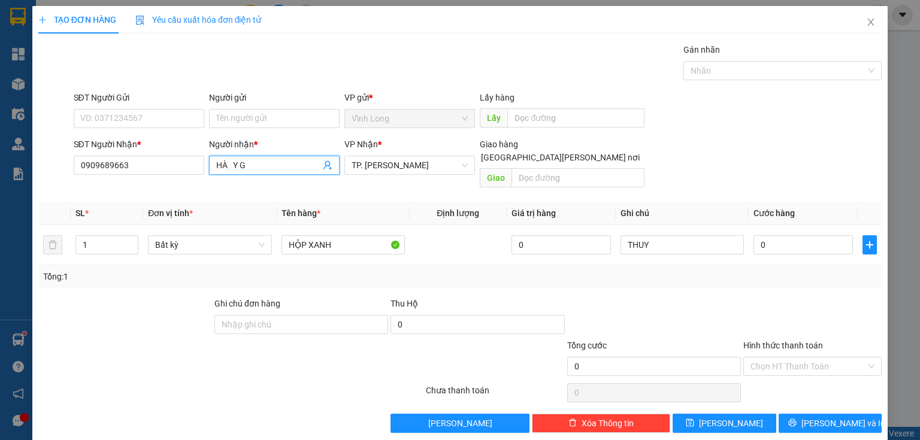
drag, startPoint x: 233, startPoint y: 165, endPoint x: 268, endPoint y: 145, distance: 40.5
click at [278, 150] on div "Người [PERSON_NAME] * HÀ Y G HÀ Y G" at bounding box center [274, 159] width 131 height 42
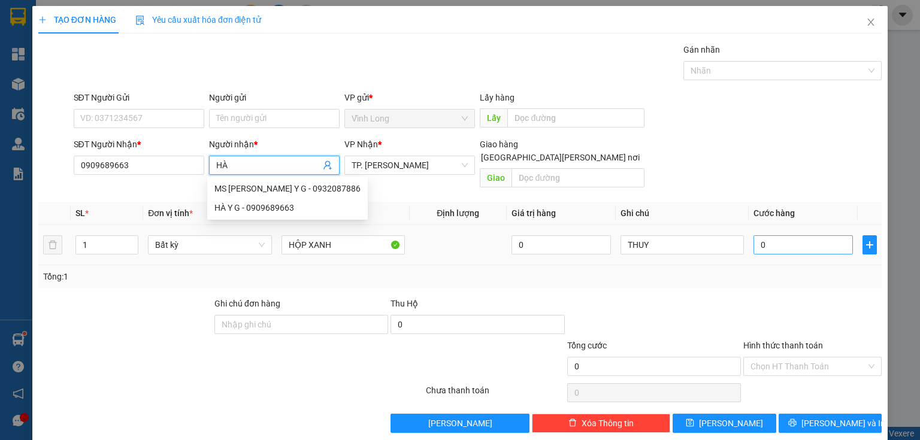
type input "HÀ"
click at [798, 238] on input "0" at bounding box center [802, 244] width 99 height 19
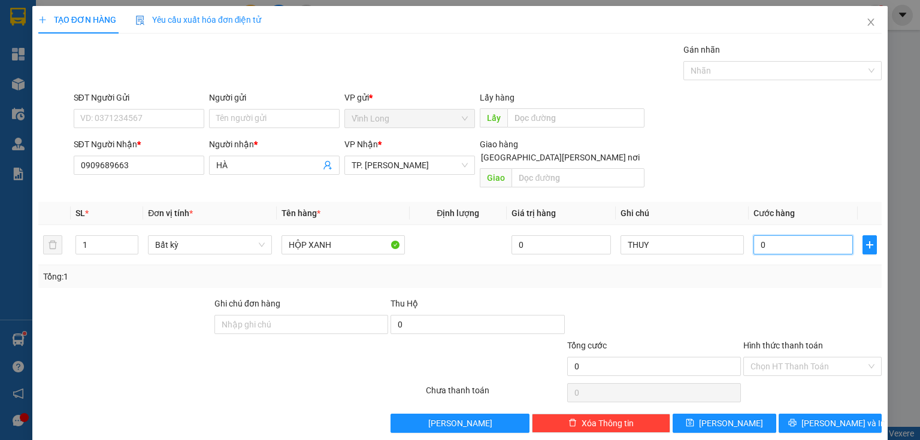
type input "2"
type input "20"
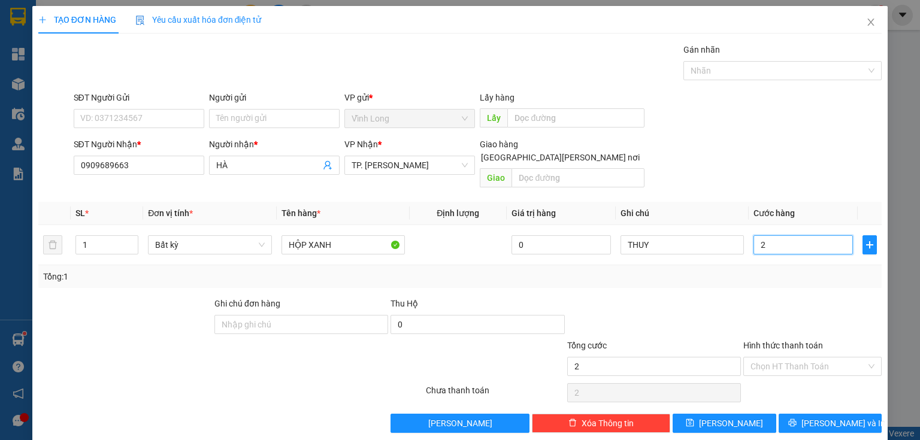
type input "20"
type input "20.000"
click at [266, 112] on input "Người gửi" at bounding box center [274, 118] width 131 height 19
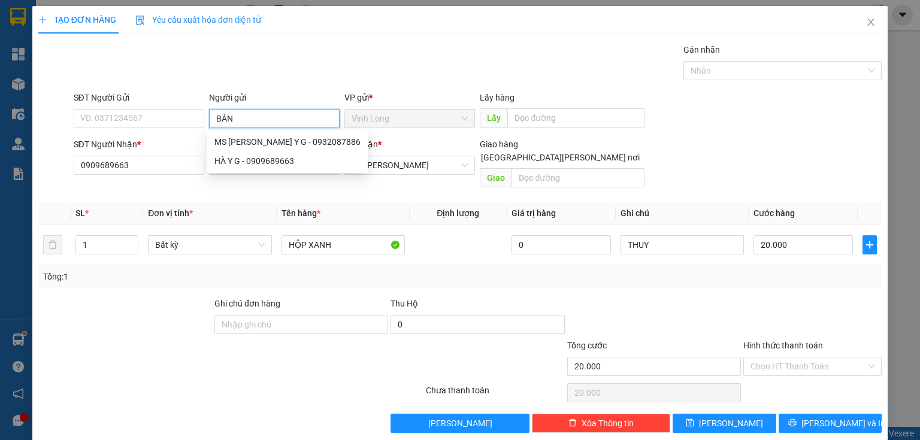
type input "BÁN"
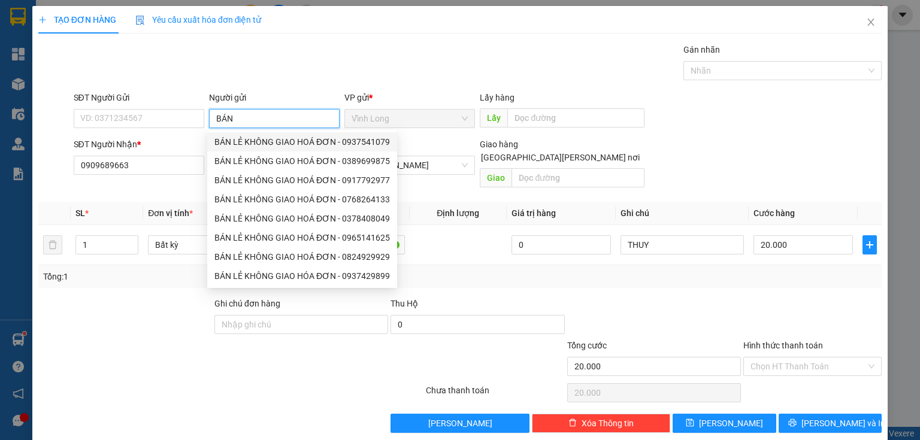
click at [266, 148] on div "BÁN LẺ KHÔNG GIAO HOÁ ĐƠN - 0937541079" at bounding box center [302, 141] width 190 height 19
type input "0937541079"
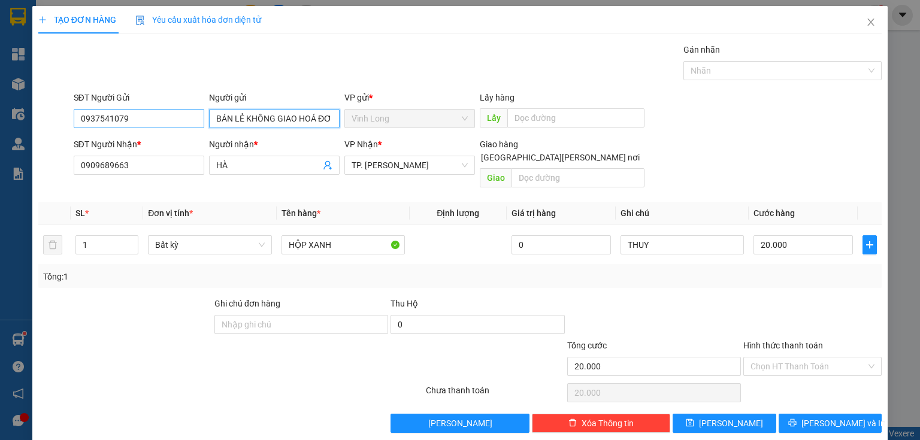
type input "BÁN LẺ KHÔNG GIAO HOÁ ĐƠN"
drag, startPoint x: 132, startPoint y: 122, endPoint x: 0, endPoint y: 111, distance: 132.7
click at [0, 125] on div "TẠO ĐƠN HÀNG Yêu cầu xuất [PERSON_NAME] điện tử Transit Pickup Surcharge Ids Tr…" at bounding box center [460, 220] width 920 height 440
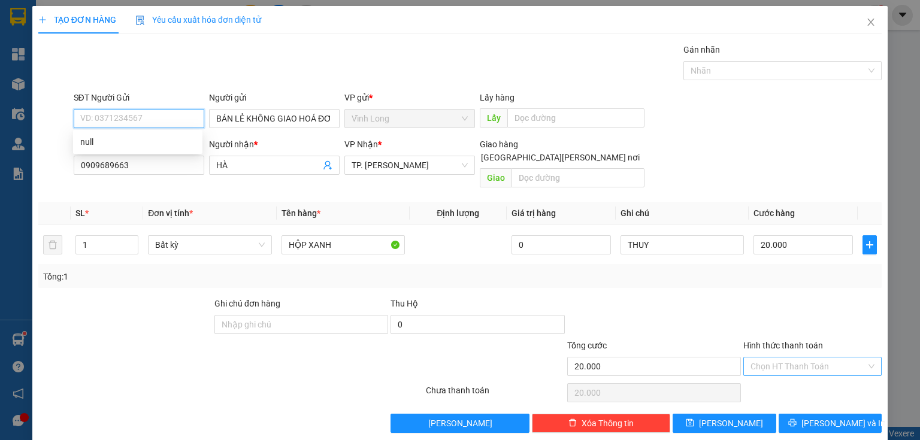
click at [775, 361] on span at bounding box center [808, 366] width 116 height 18
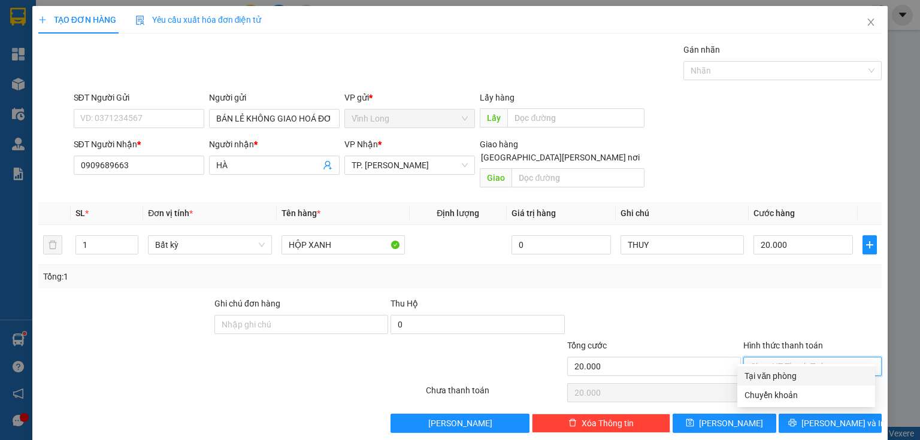
click at [772, 377] on div "Tại văn phòng" at bounding box center [805, 375] width 123 height 13
type input "0"
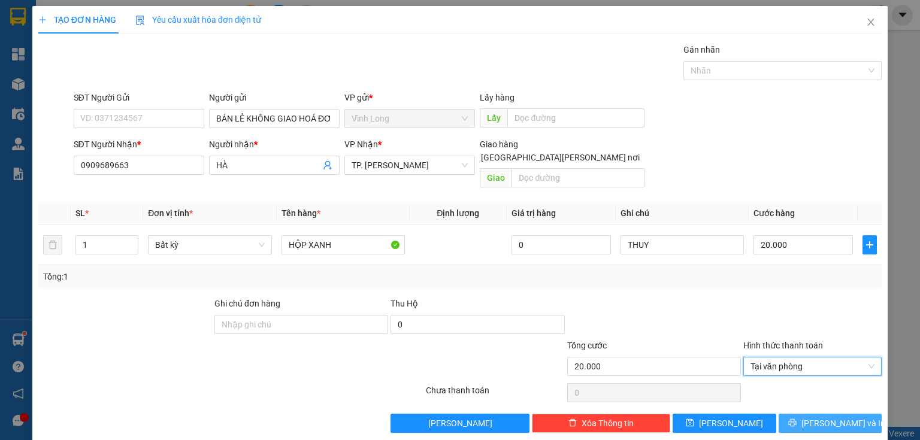
click at [818, 417] on span "[PERSON_NAME] và In" at bounding box center [843, 423] width 84 height 13
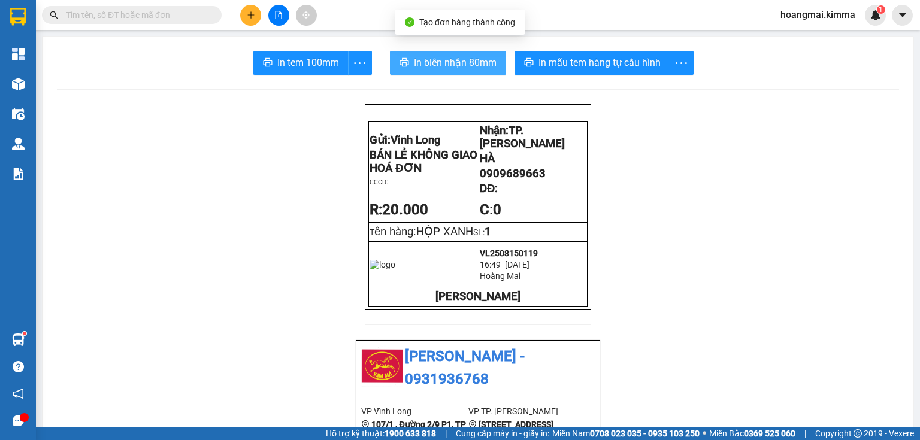
click at [405, 64] on button "In biên nhận 80mm" at bounding box center [448, 63] width 116 height 24
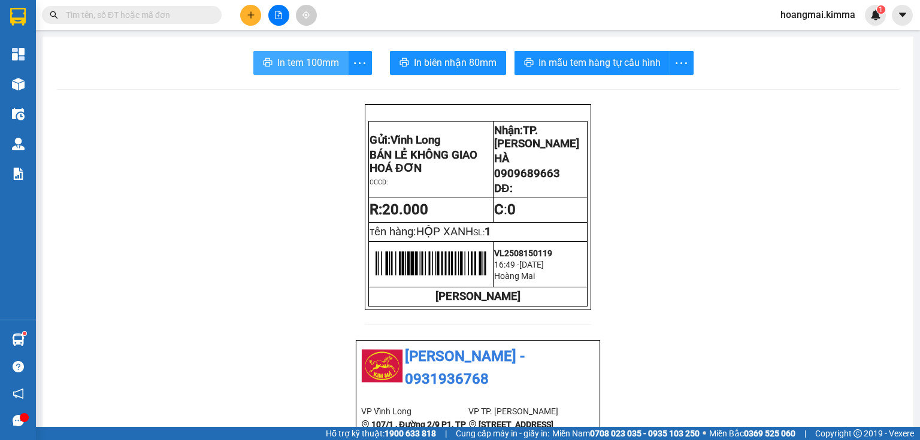
click at [332, 62] on span "In tem 100mm" at bounding box center [308, 62] width 62 height 15
click at [194, 19] on input "text" at bounding box center [136, 14] width 141 height 13
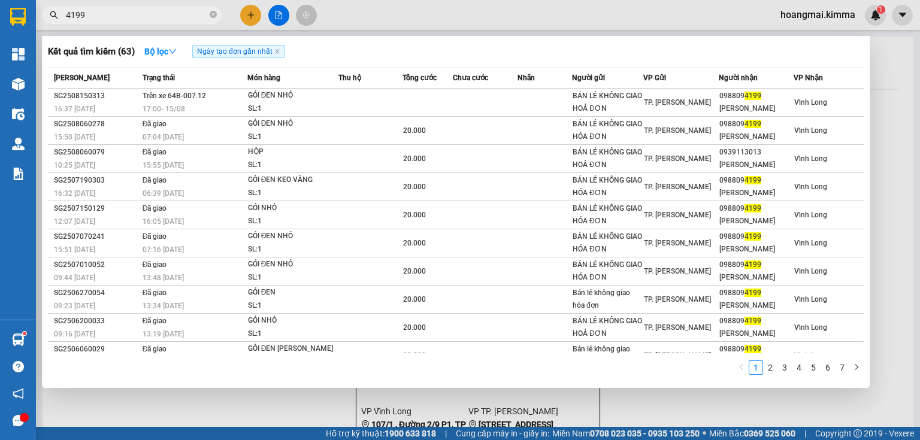
click at [162, 15] on input "4199" at bounding box center [136, 14] width 141 height 13
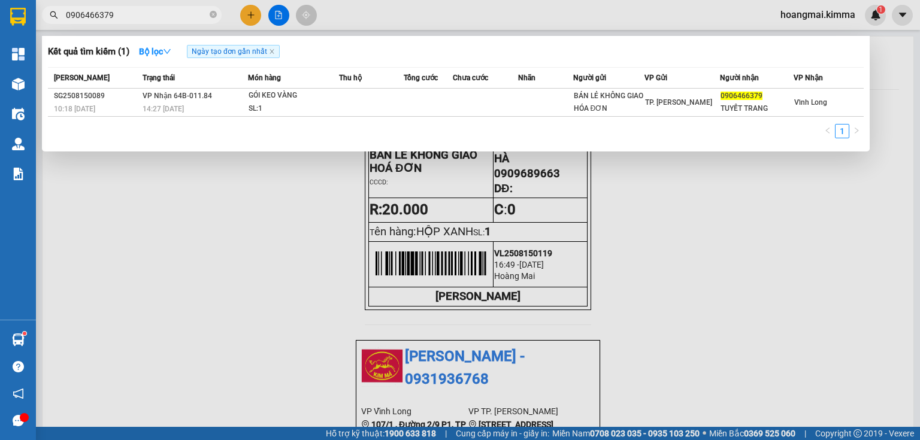
type input "0906466379"
click at [238, 253] on div at bounding box center [460, 220] width 920 height 440
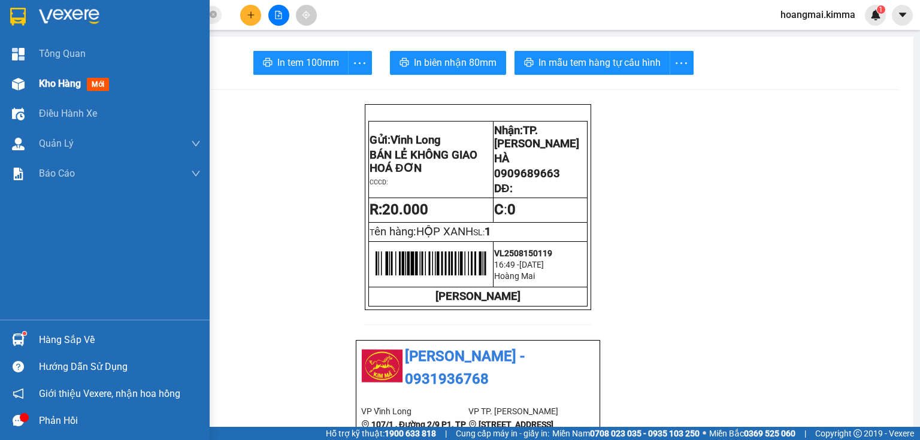
click at [51, 86] on span "Kho hàng" at bounding box center [60, 83] width 42 height 11
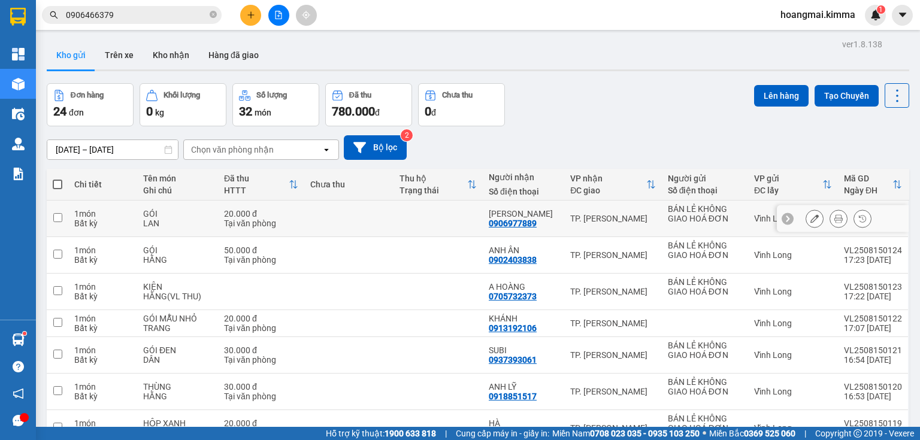
click at [326, 213] on td at bounding box center [348, 219] width 89 height 37
checkbox input "true"
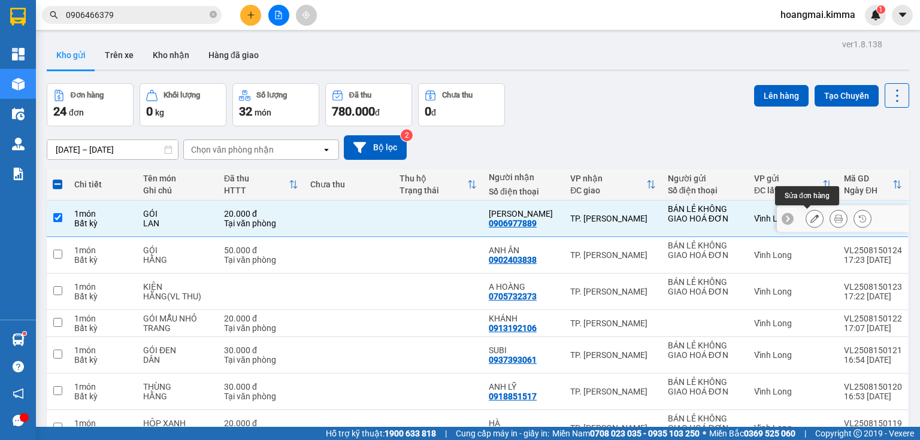
click at [810, 219] on icon at bounding box center [814, 218] width 8 height 8
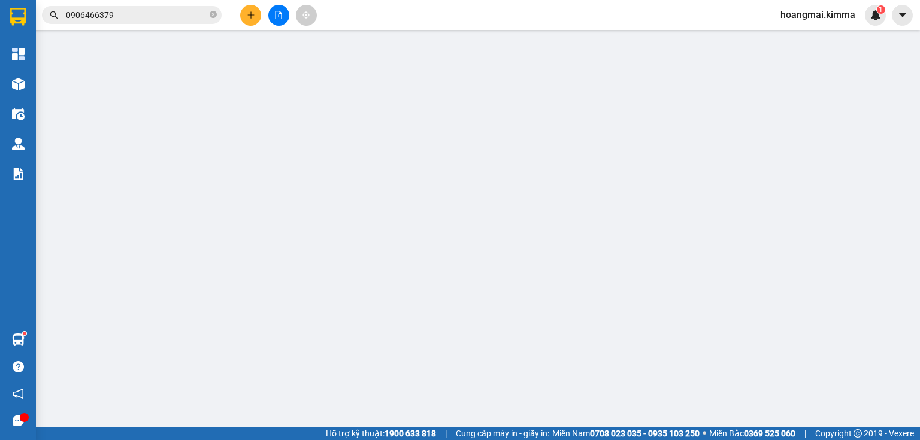
type input "BÁN LẺ KHÔNG GIAO HOÁ ĐƠN"
type input "0906977889"
type input "[PERSON_NAME]"
type input "20.000"
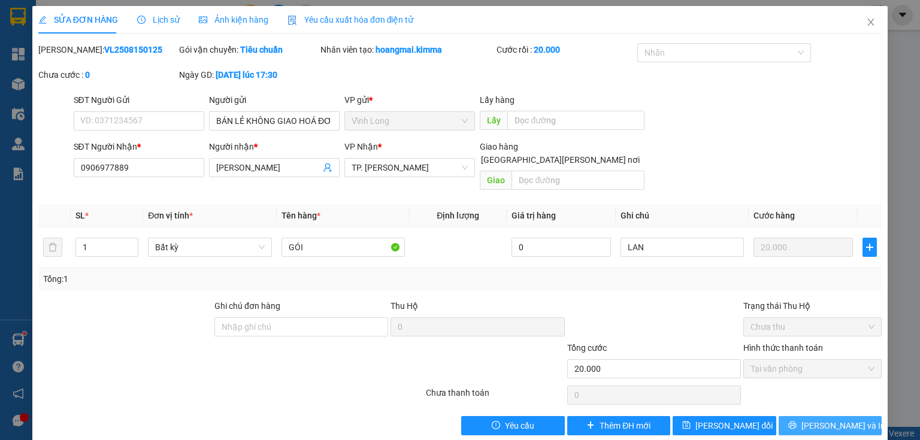
click at [817, 419] on span "[PERSON_NAME] và In" at bounding box center [843, 425] width 84 height 13
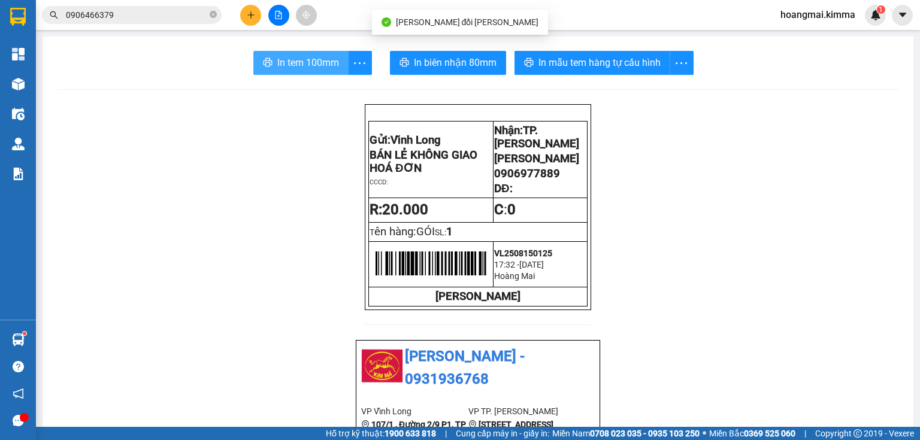
click at [301, 64] on span "In tem 100mm" at bounding box center [308, 62] width 62 height 15
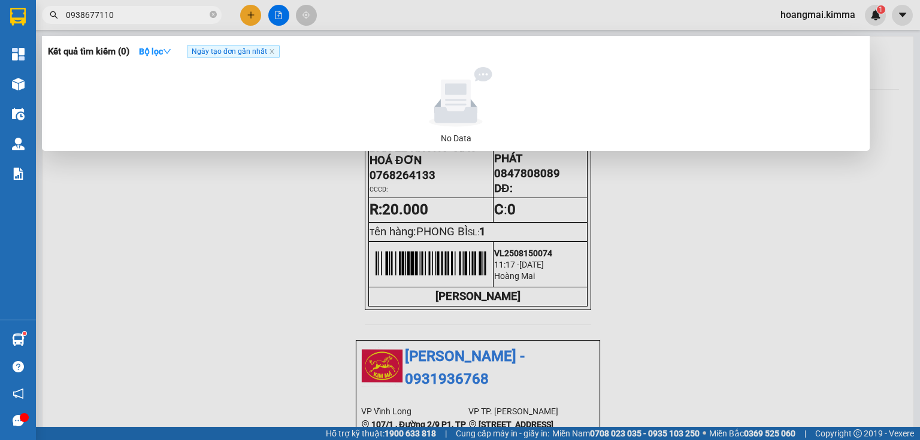
click at [105, 13] on input "0938677110" at bounding box center [136, 14] width 141 height 13
type input "0938677100"
